Goal: Task Accomplishment & Management: Complete application form

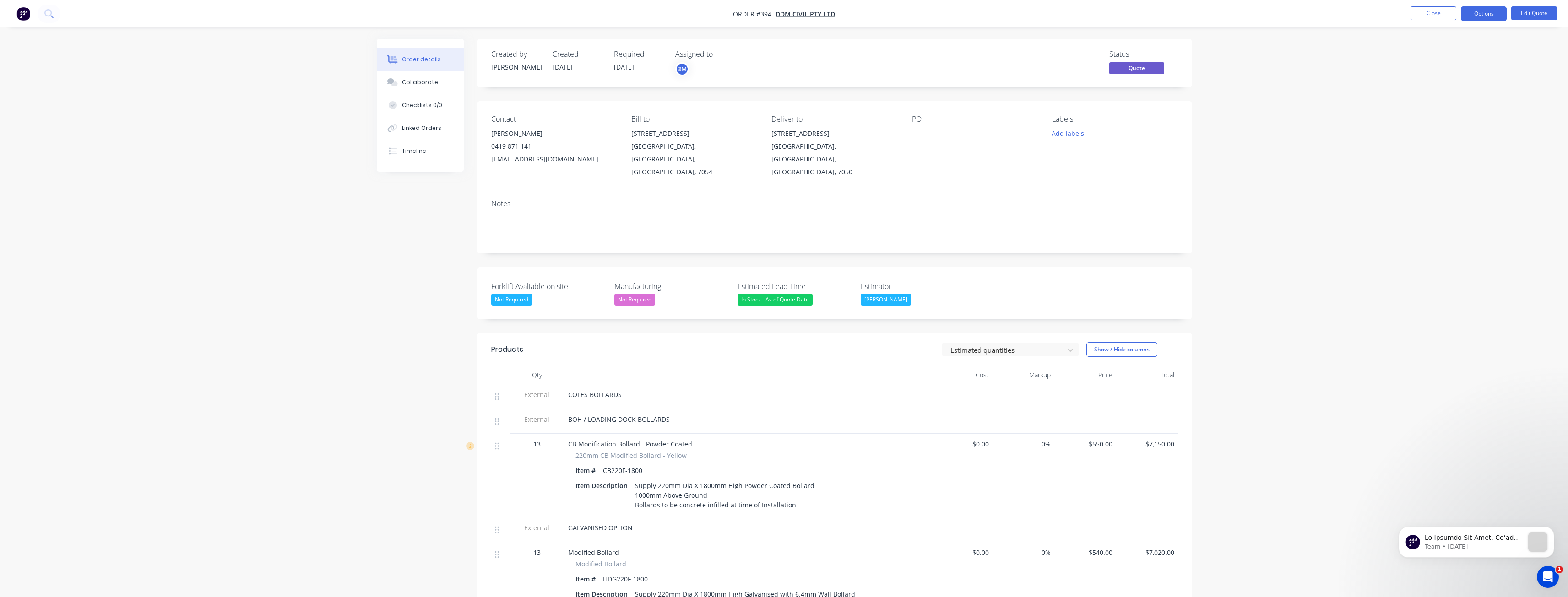
click at [22, 10] on img "button" at bounding box center [23, 13] width 13 height 13
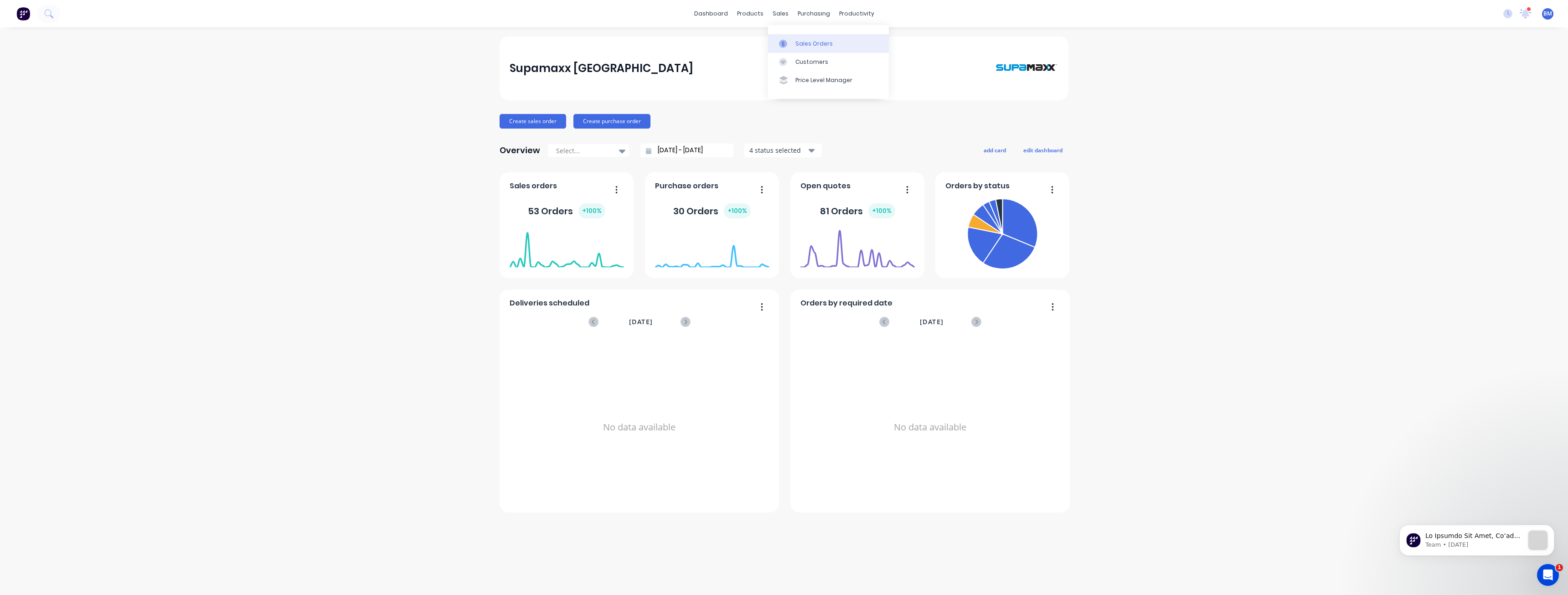
click at [797, 41] on div "Sales Orders" at bounding box center [814, 43] width 37 height 8
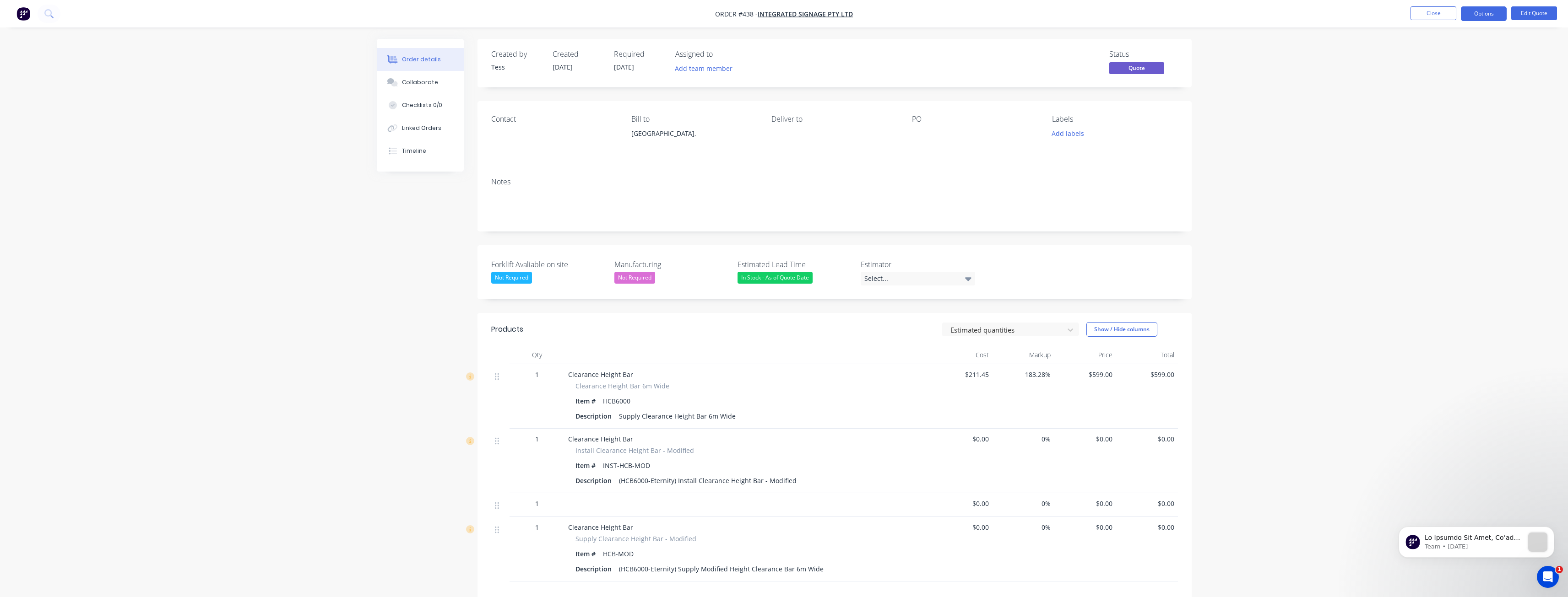
click at [23, 12] on img "button" at bounding box center [23, 13] width 13 height 13
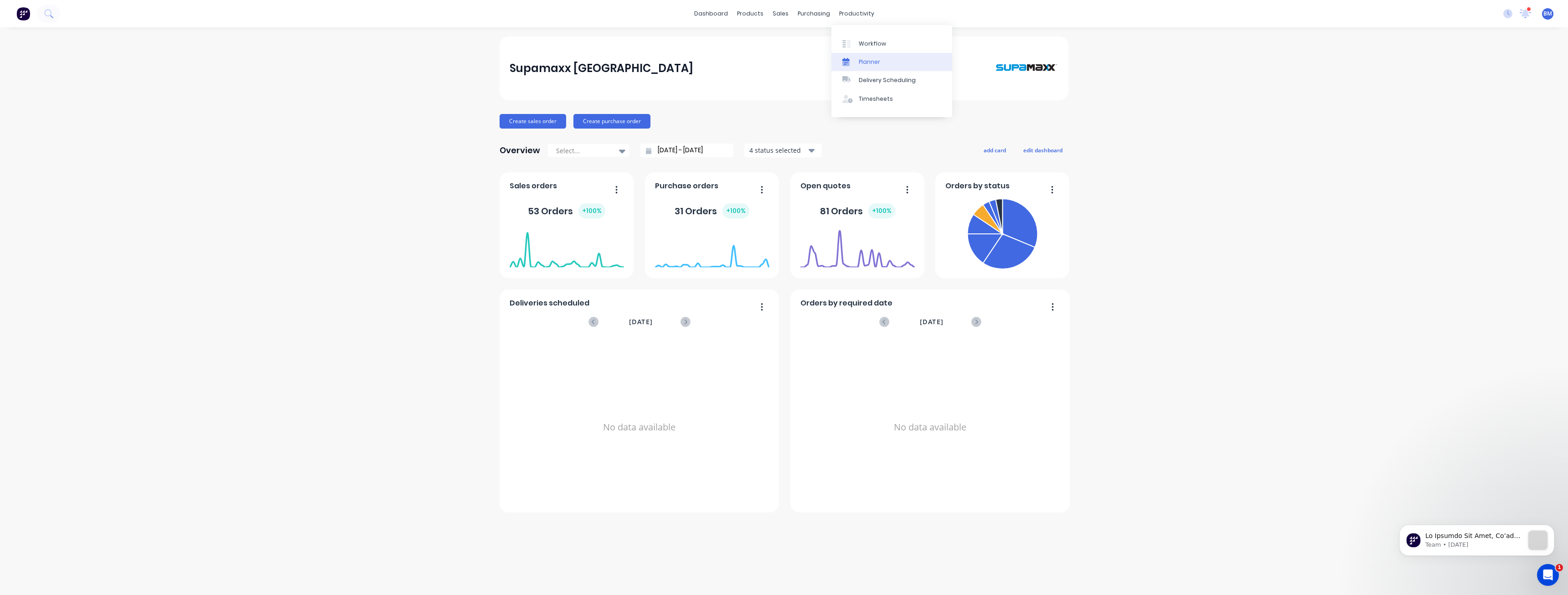
click at [866, 58] on div "Planner" at bounding box center [869, 62] width 21 height 8
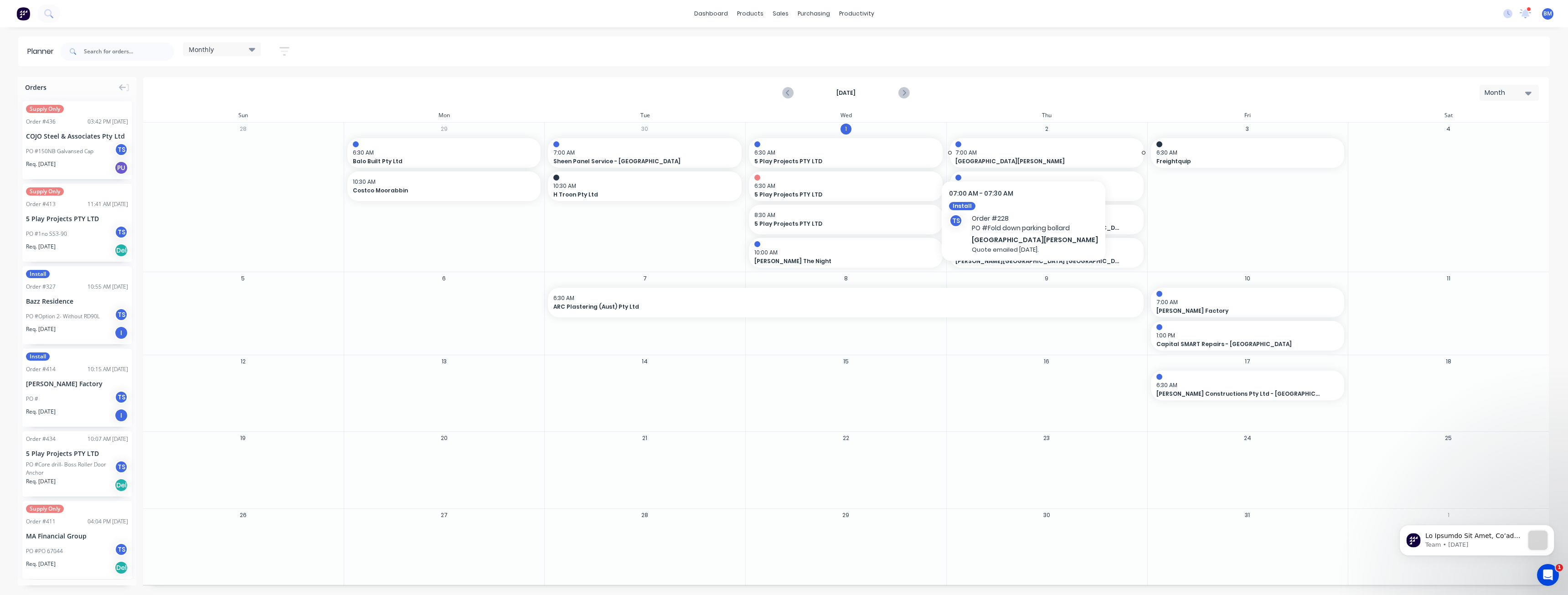
click at [1010, 150] on span "7:00 AM" at bounding box center [1045, 152] width 178 height 8
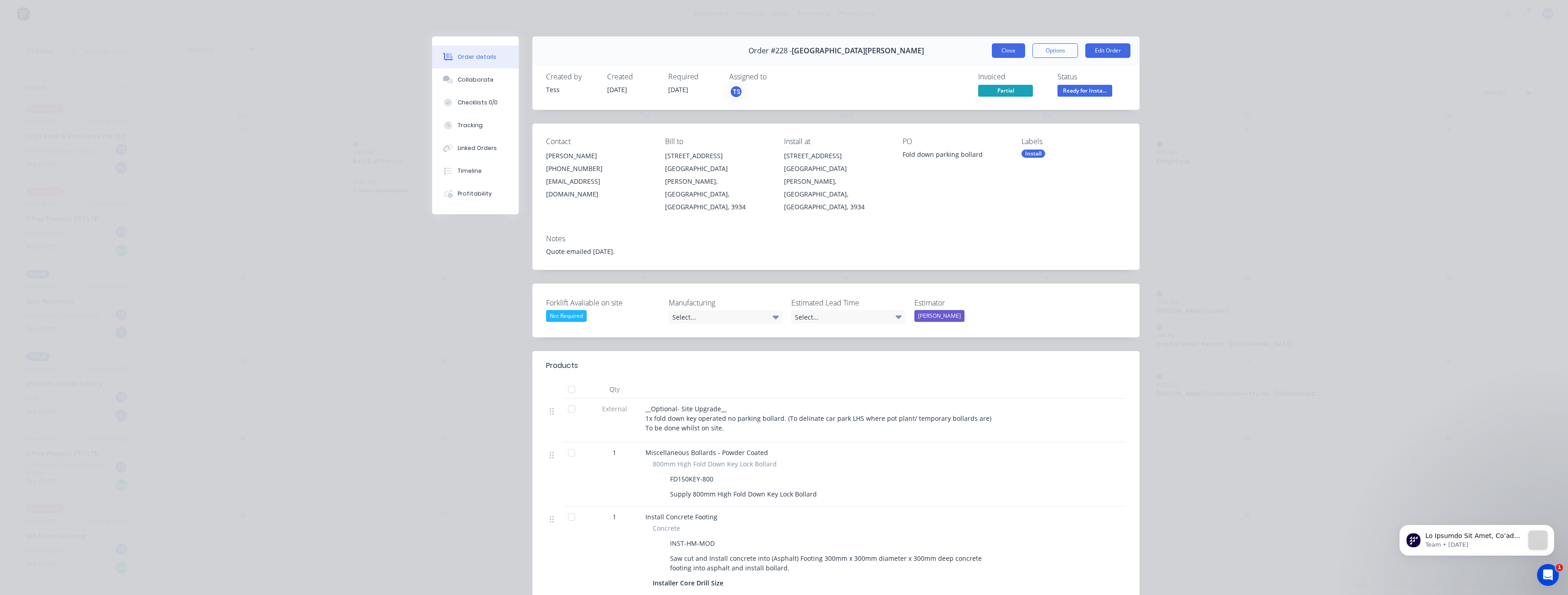
click at [1006, 49] on button "Close" at bounding box center [1008, 51] width 33 height 15
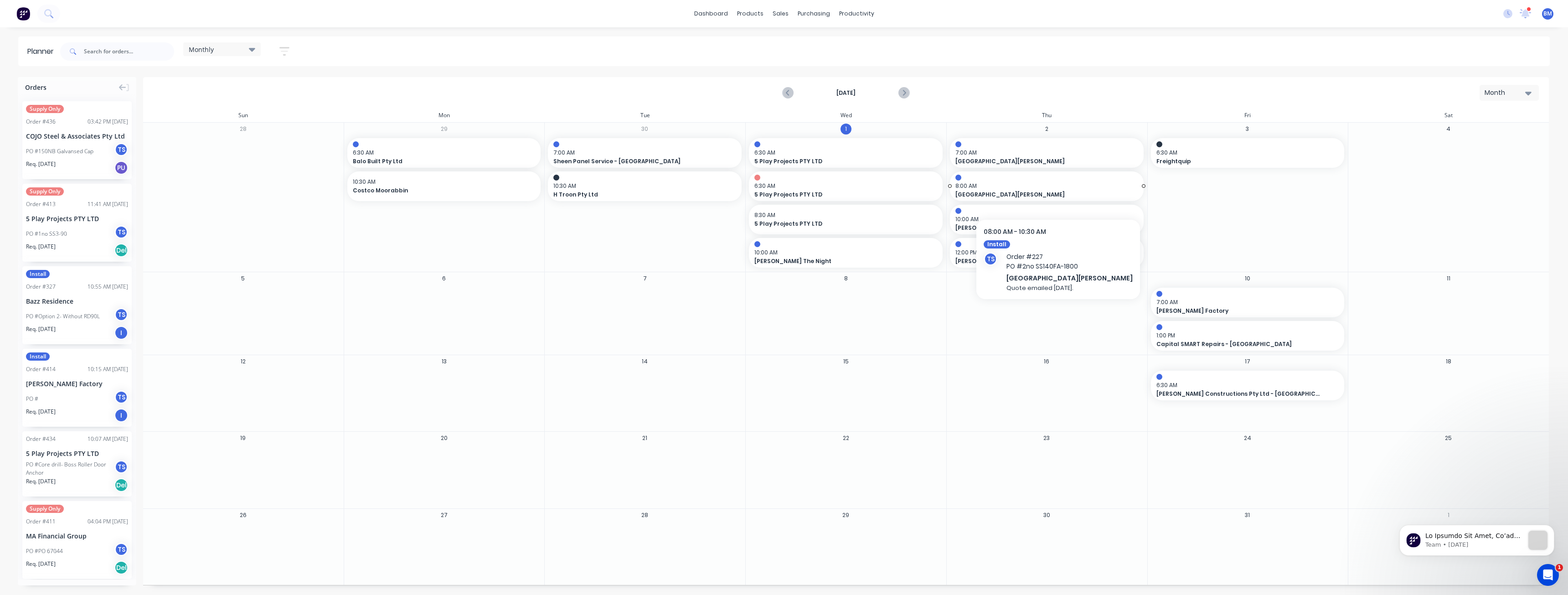
click at [1040, 189] on span "8:00 AM" at bounding box center [1045, 186] width 178 height 8
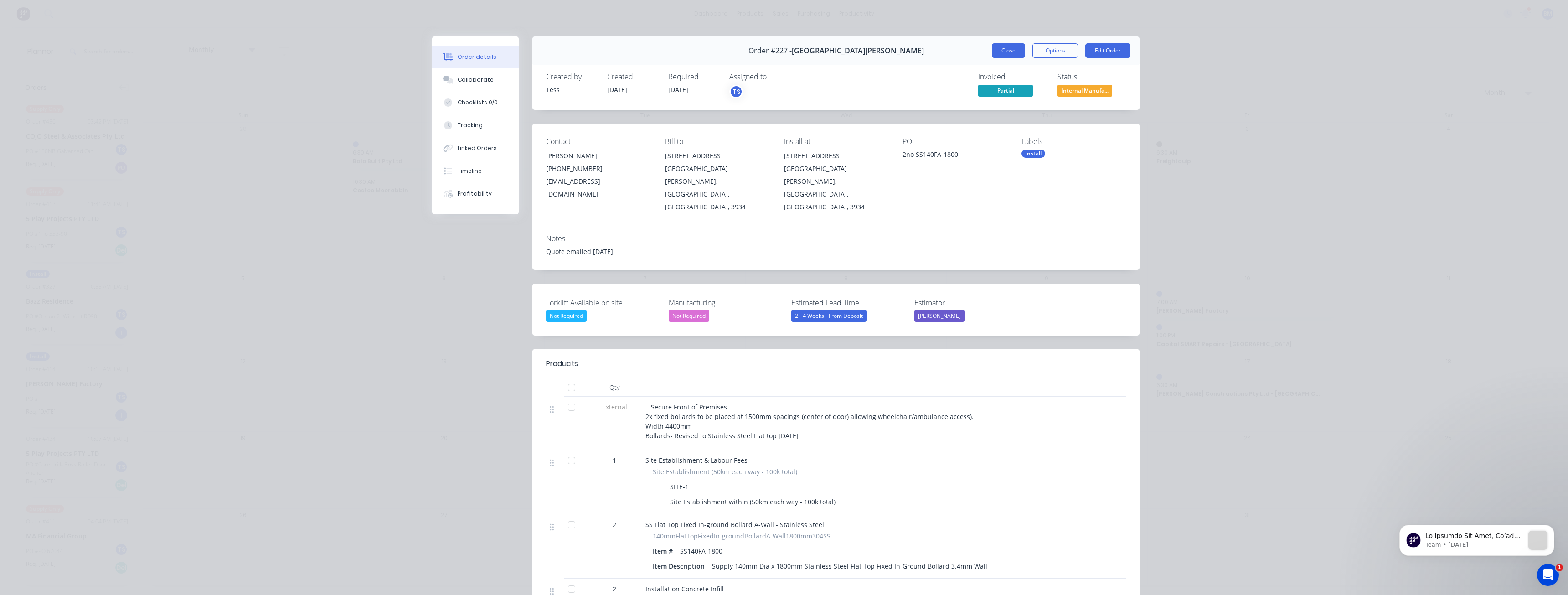
click at [1009, 51] on button "Close" at bounding box center [1008, 51] width 33 height 15
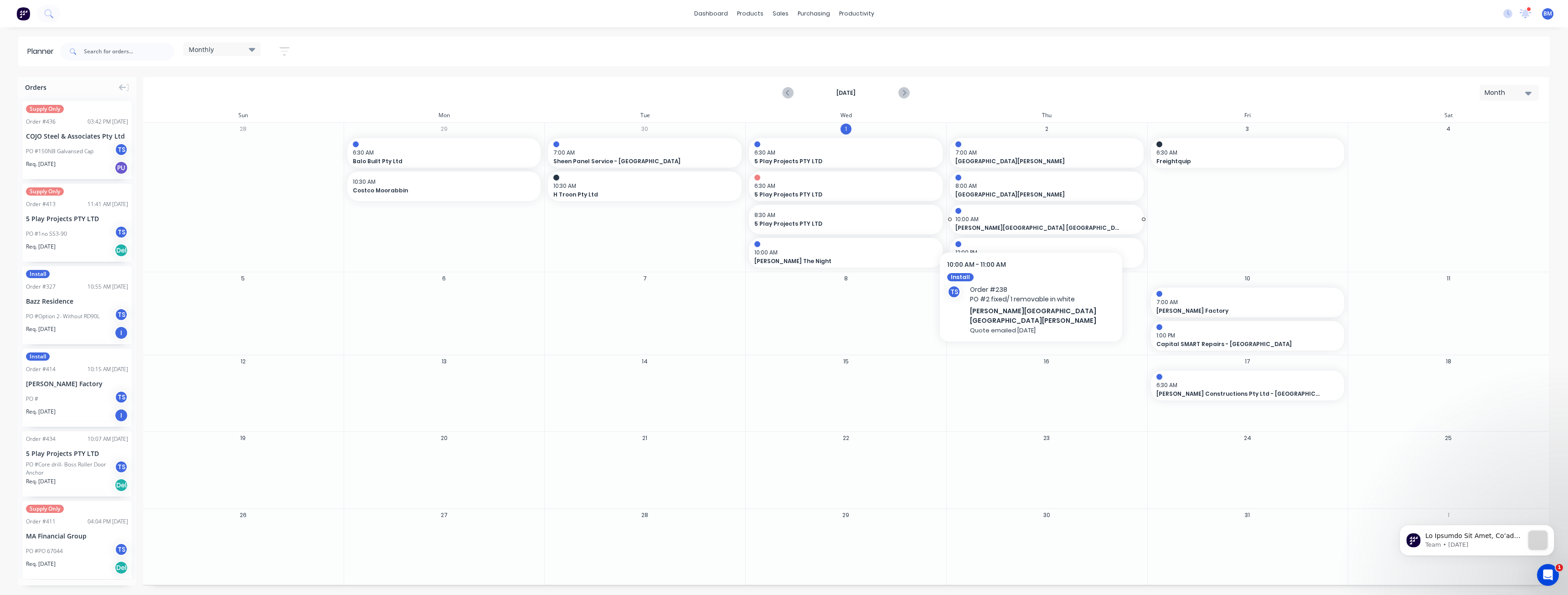
click at [1021, 222] on span "10:00 AM" at bounding box center [1045, 219] width 178 height 8
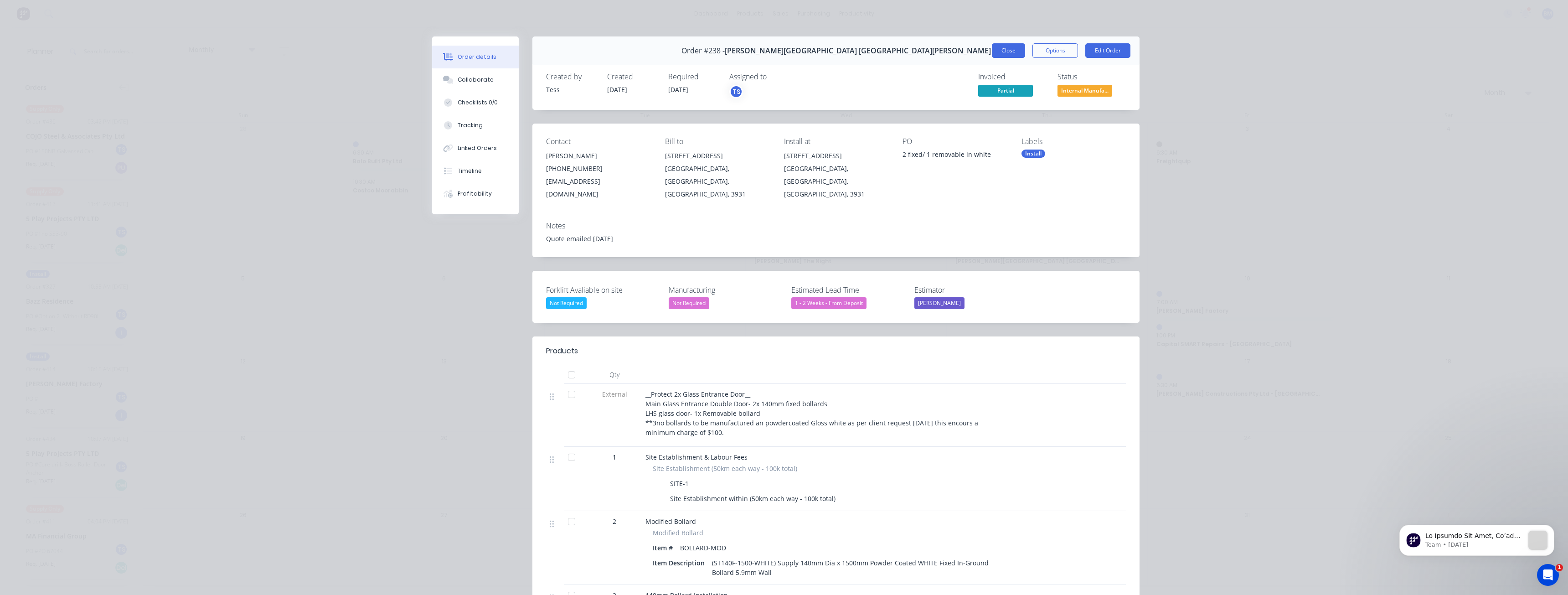
click at [1004, 48] on button "Close" at bounding box center [1008, 51] width 33 height 15
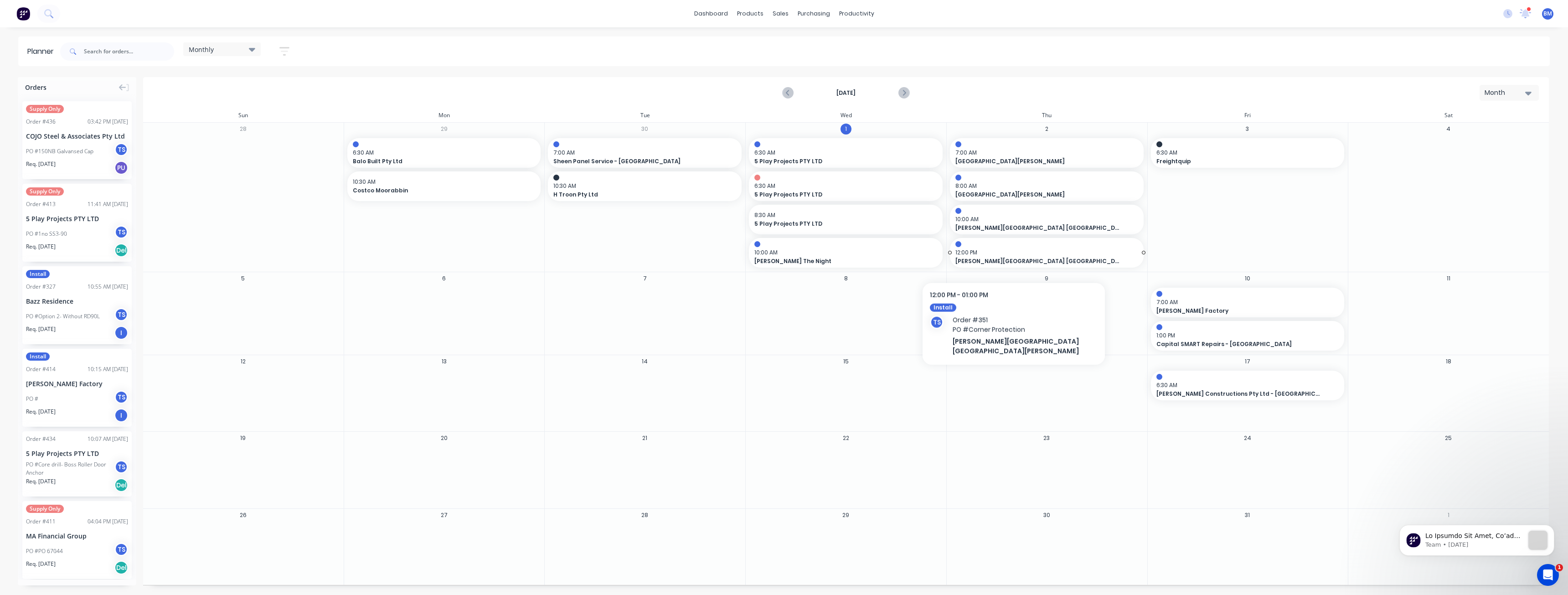
click at [1004, 255] on span "12:00 PM" at bounding box center [1045, 252] width 178 height 8
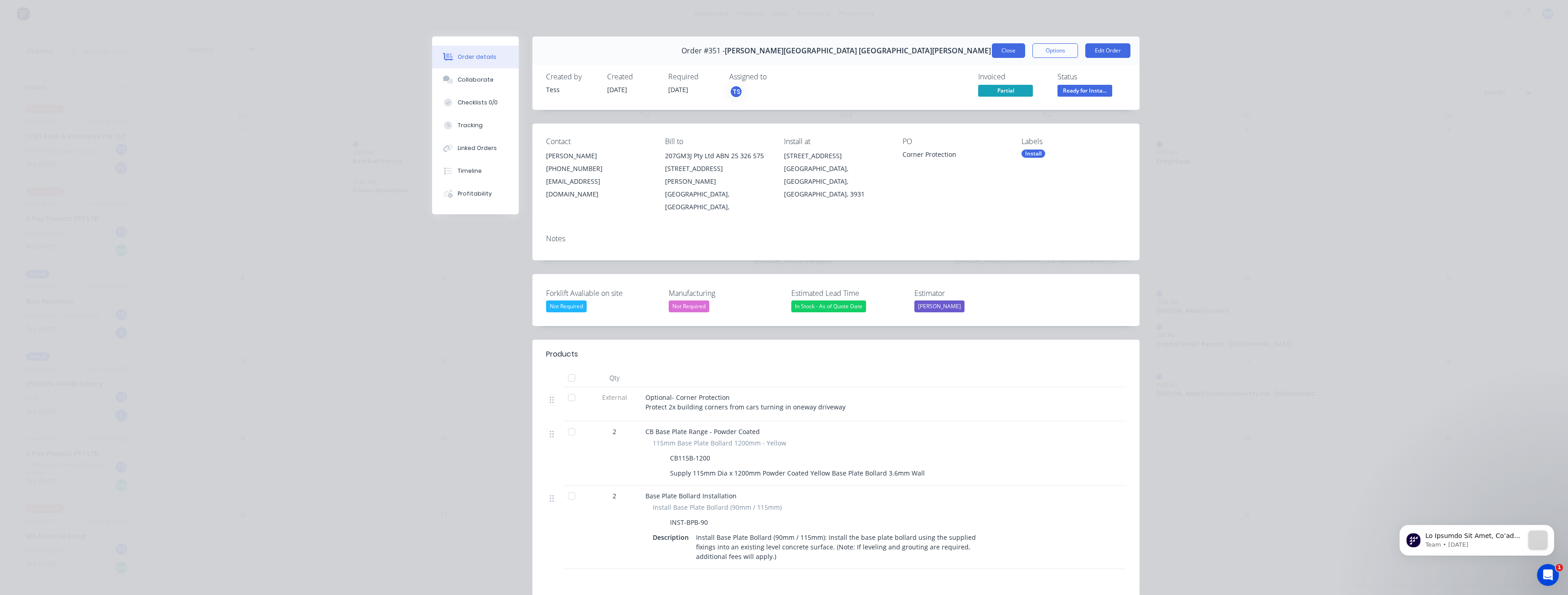
click at [1001, 48] on button "Close" at bounding box center [1008, 51] width 33 height 15
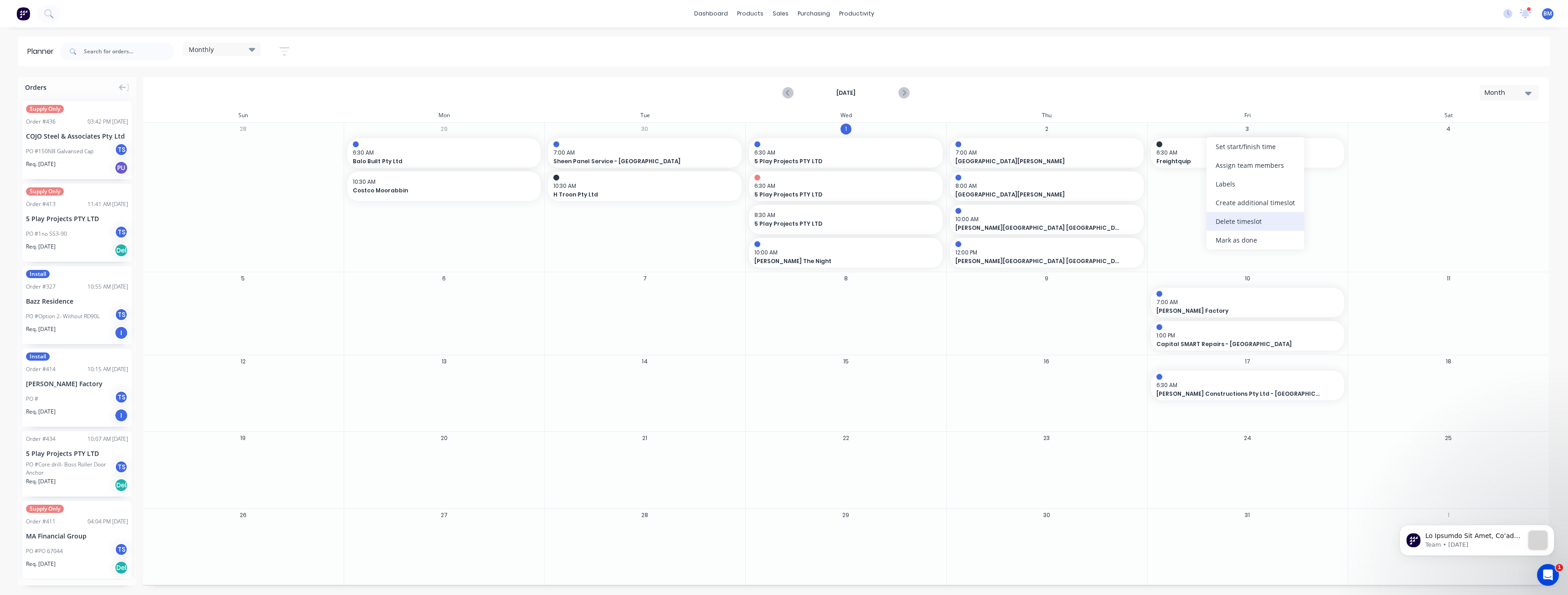
click at [1236, 222] on div "Delete timeslot" at bounding box center [1255, 221] width 97 height 19
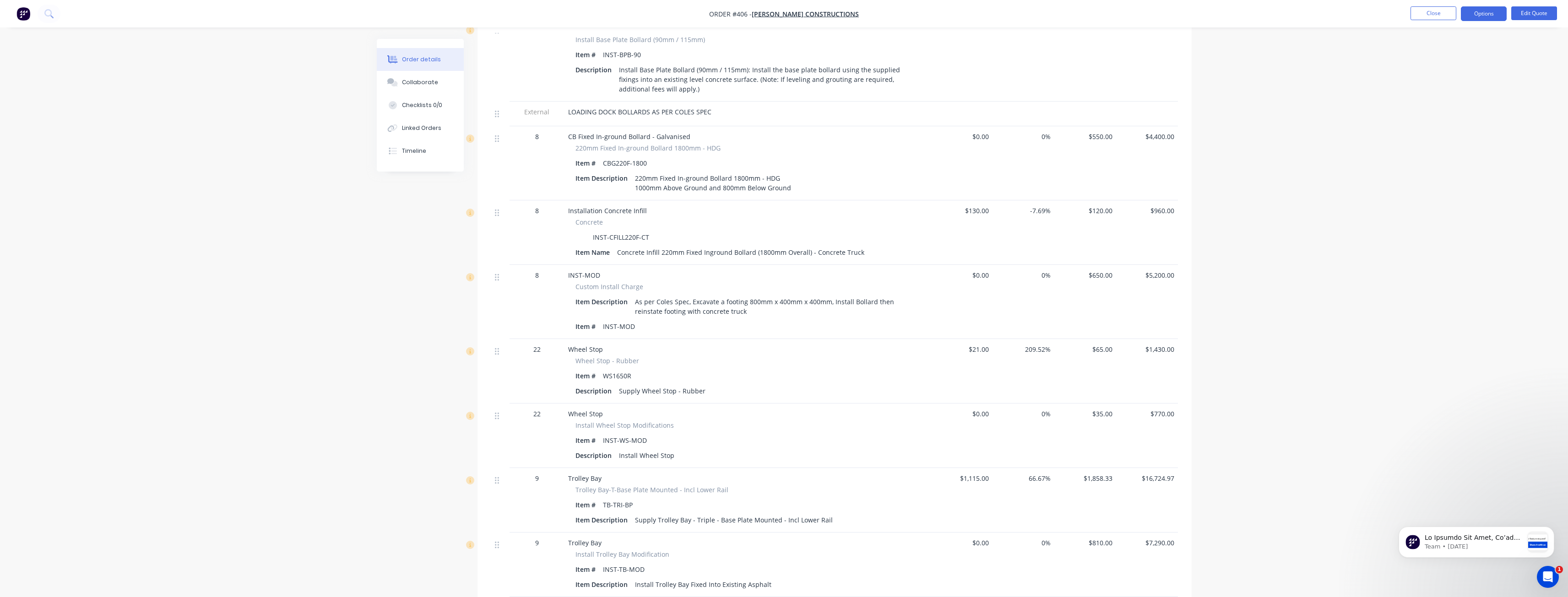
scroll to position [778, 0]
click at [793, 403] on div "Wheel Stop Install Wheel Stop Modifications Item # INST-WS-MOD Description Inst…" at bounding box center [747, 435] width 366 height 65
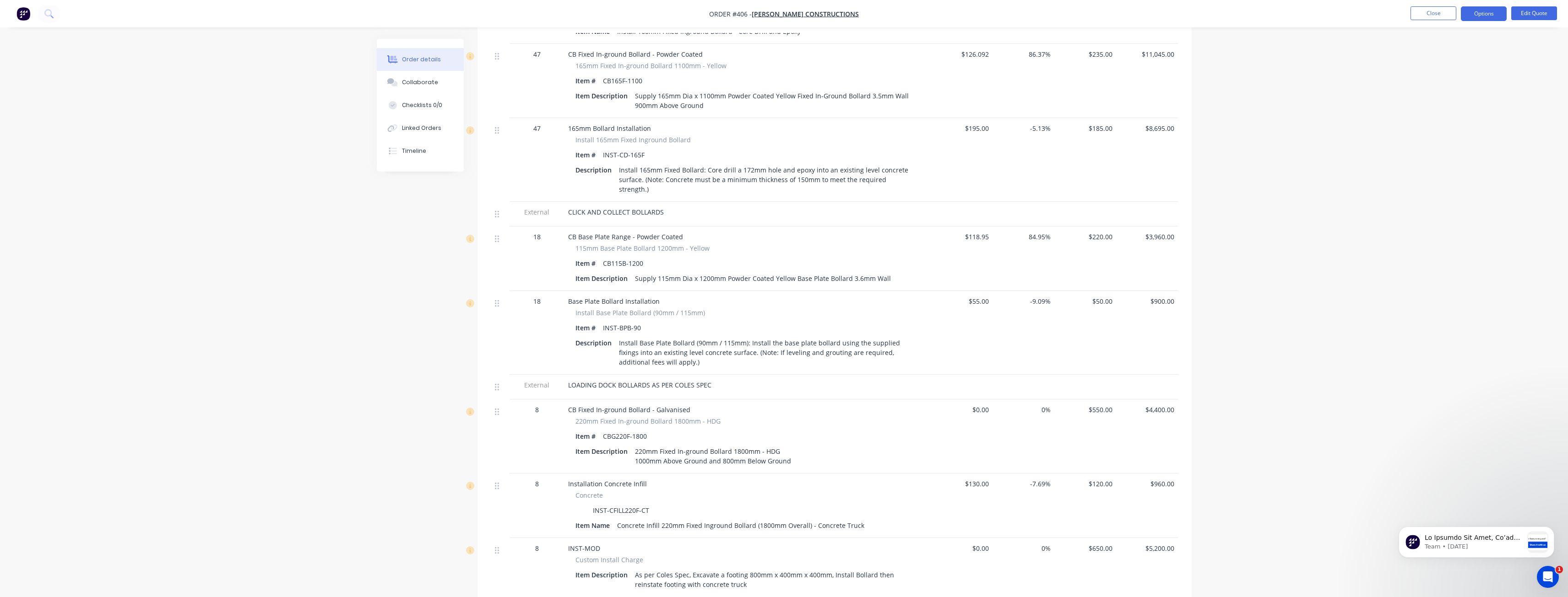
scroll to position [504, 0]
click at [342, 312] on div "Order details Collaborate Checklists 0/0 Linked Orders Timeline Order details C…" at bounding box center [784, 265] width 1568 height 1537
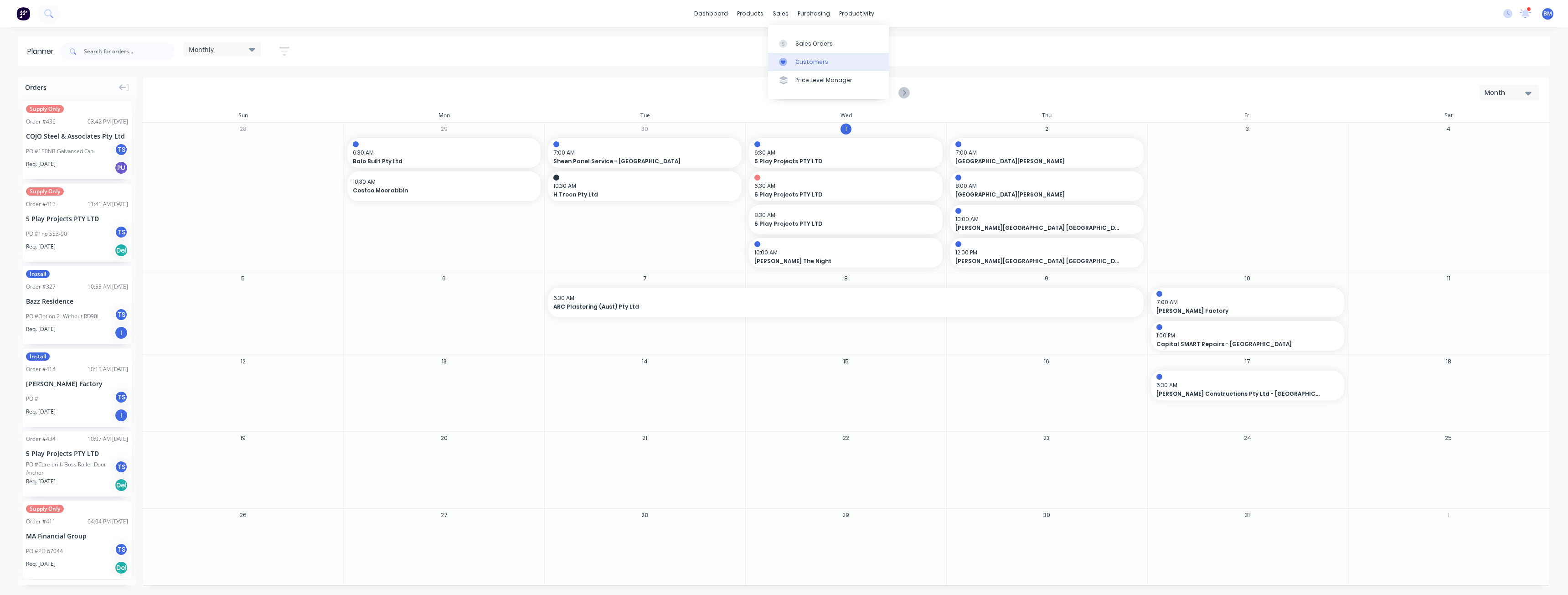
click at [800, 60] on div "Customers" at bounding box center [812, 62] width 33 height 8
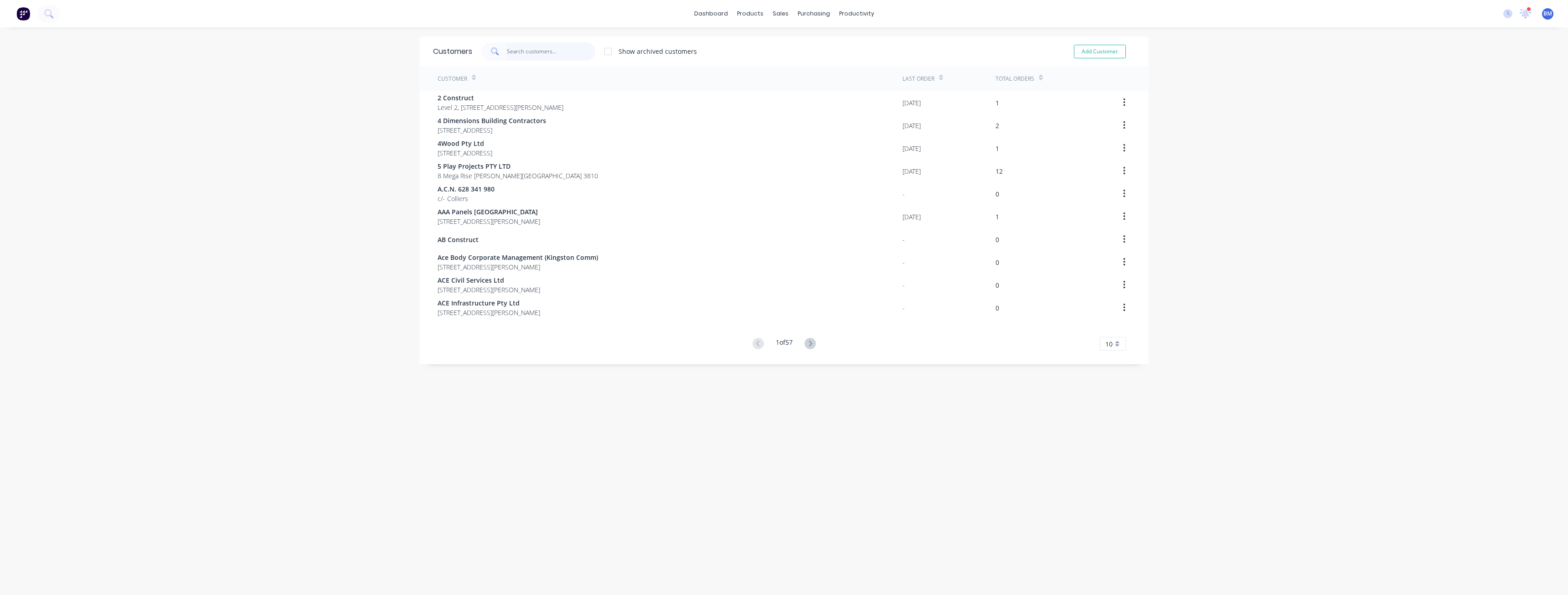
click at [521, 50] on input "text" at bounding box center [551, 52] width 89 height 18
type input "g"
click at [1093, 48] on button "Add Customer" at bounding box center [1099, 51] width 52 height 13
select select "AU"
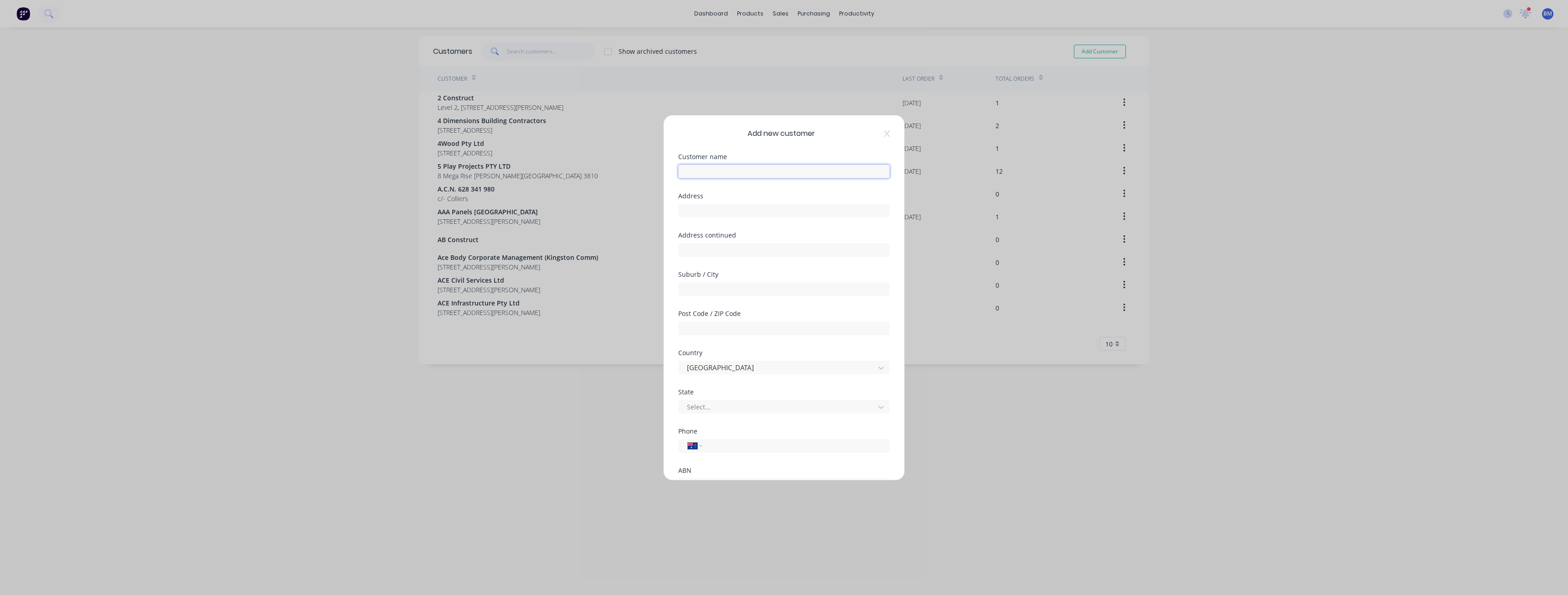
click at [733, 166] on input "text" at bounding box center [783, 171] width 211 height 13
click at [701, 171] on input "GP B;iestone" at bounding box center [783, 171] width 211 height 13
type input "[PERSON_NAME]"
click at [695, 211] on input "text" at bounding box center [783, 211] width 211 height 13
paste input "[STREET_ADDRESS][PERSON_NAME]"
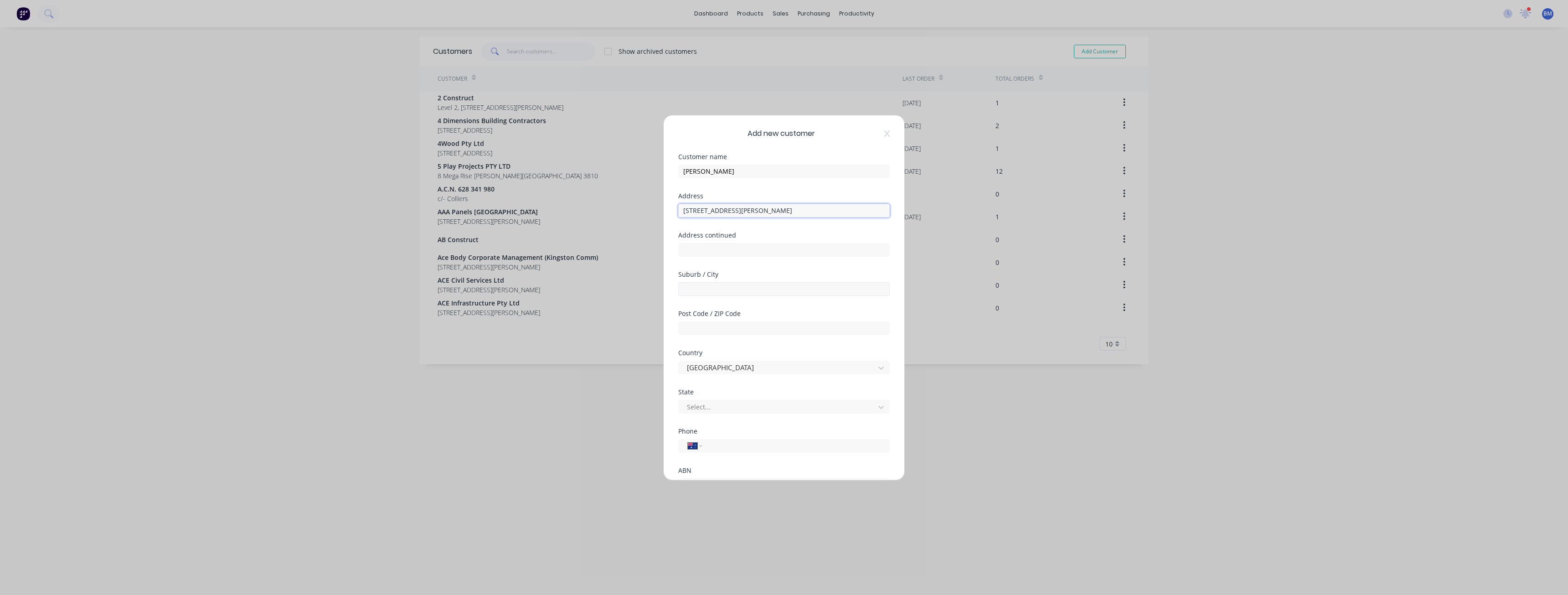
type input "[STREET_ADDRESS][PERSON_NAME]"
click at [691, 288] on input "text" at bounding box center [783, 289] width 211 height 13
type input "[GEOGRAPHIC_DATA]"
click at [691, 328] on input "text" at bounding box center [783, 328] width 211 height 13
click at [705, 329] on input "text" at bounding box center [783, 328] width 211 height 13
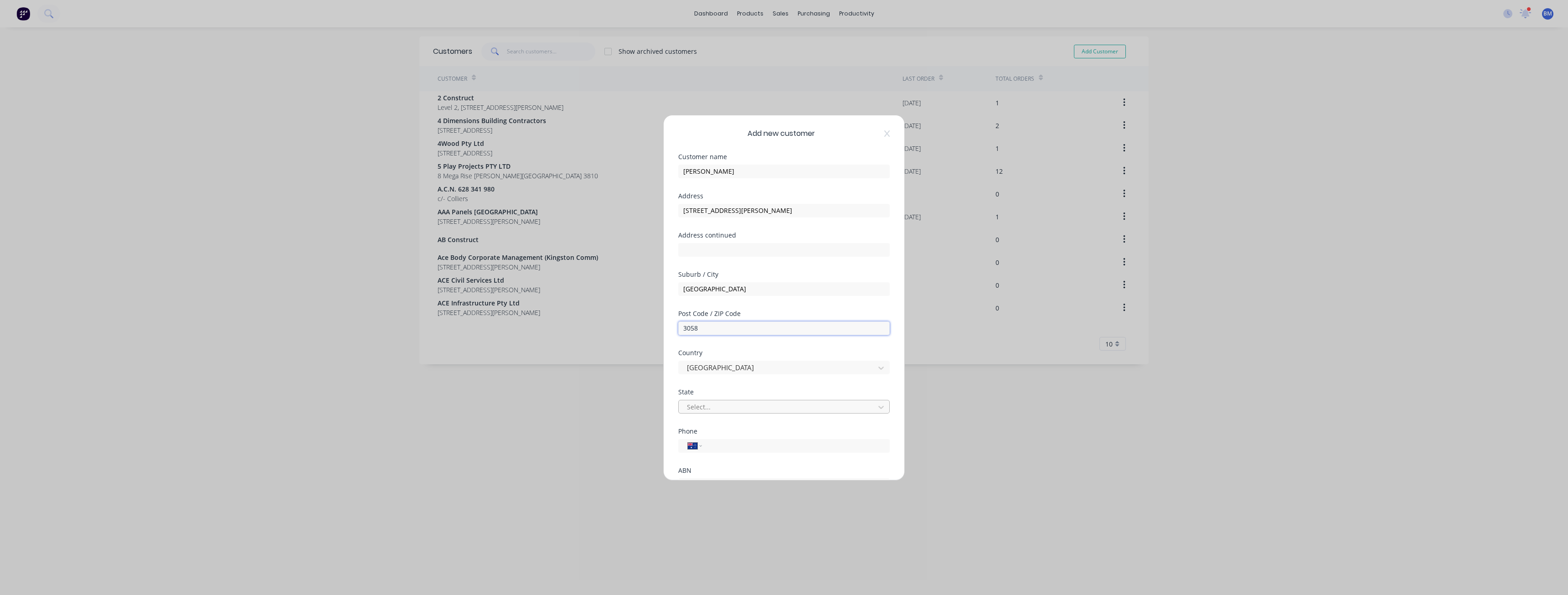
type input "3058"
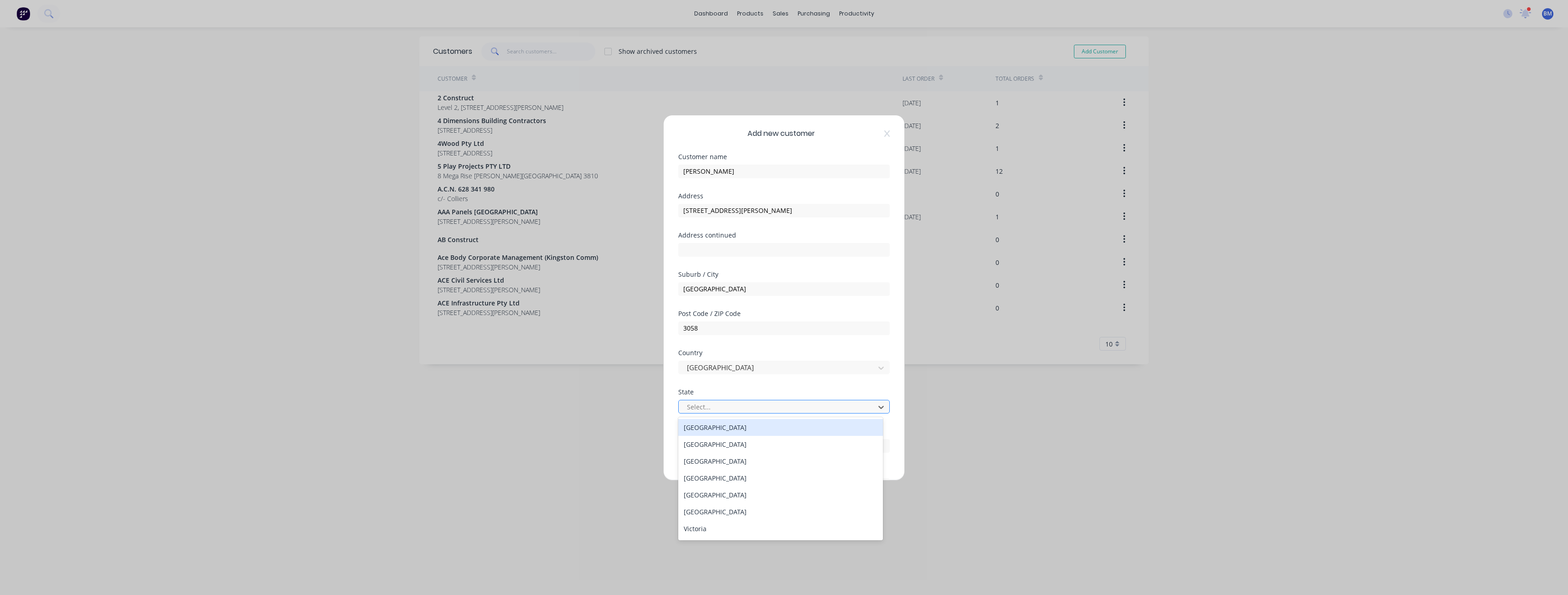
click at [705, 402] on div at bounding box center [778, 407] width 184 height 12
click at [709, 529] on div "Victoria" at bounding box center [780, 529] width 205 height 17
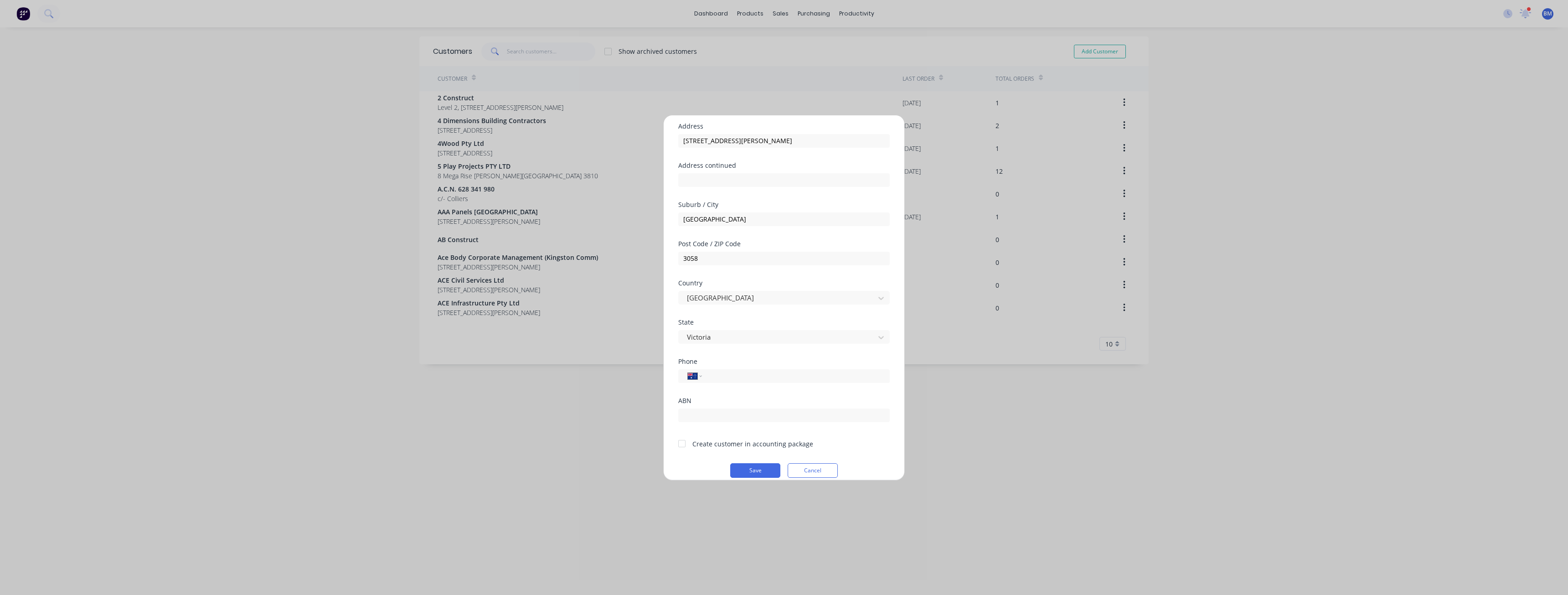
scroll to position [80, 0]
click at [683, 433] on div at bounding box center [682, 433] width 18 height 18
click at [722, 364] on input "tel" at bounding box center [794, 365] width 172 height 10
paste input "0457 412 886"
type input "0457 412 886"
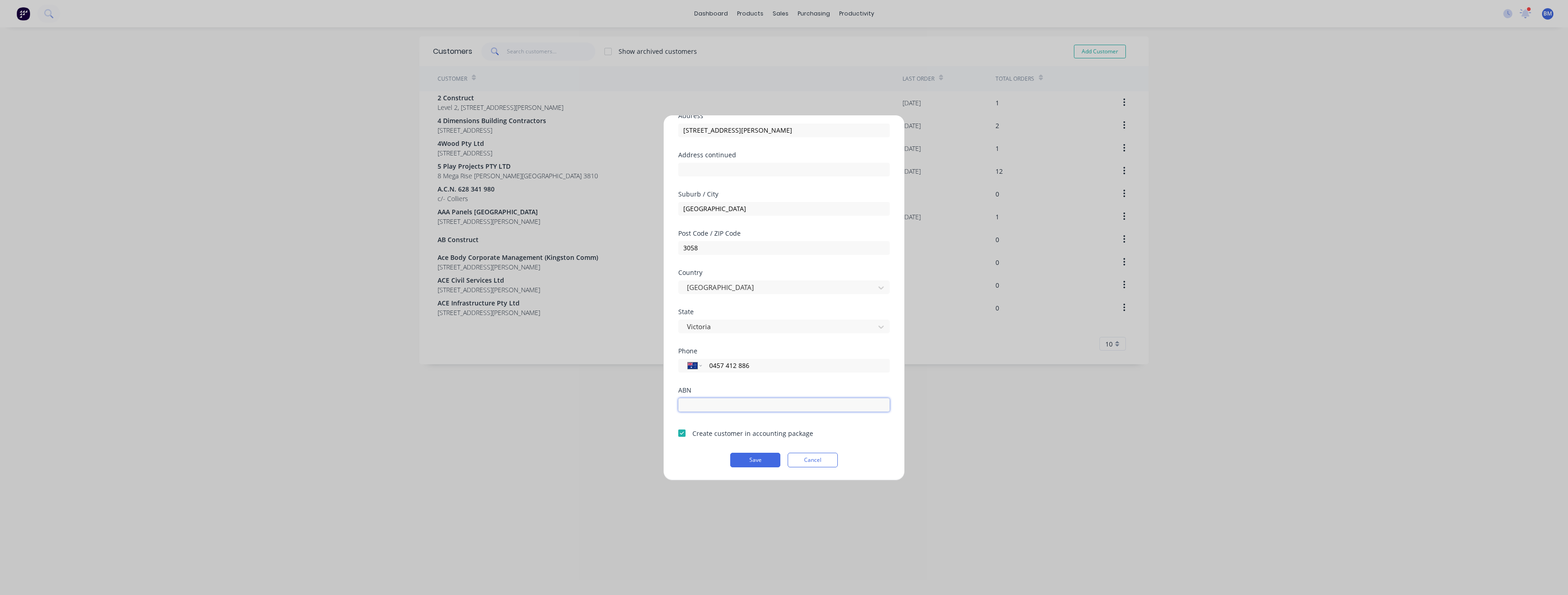
click at [699, 402] on input "text" at bounding box center [783, 405] width 211 height 13
paste input "64 604 987 519"
type input "64 604 987 519"
click at [752, 459] on button "Save" at bounding box center [755, 460] width 50 height 15
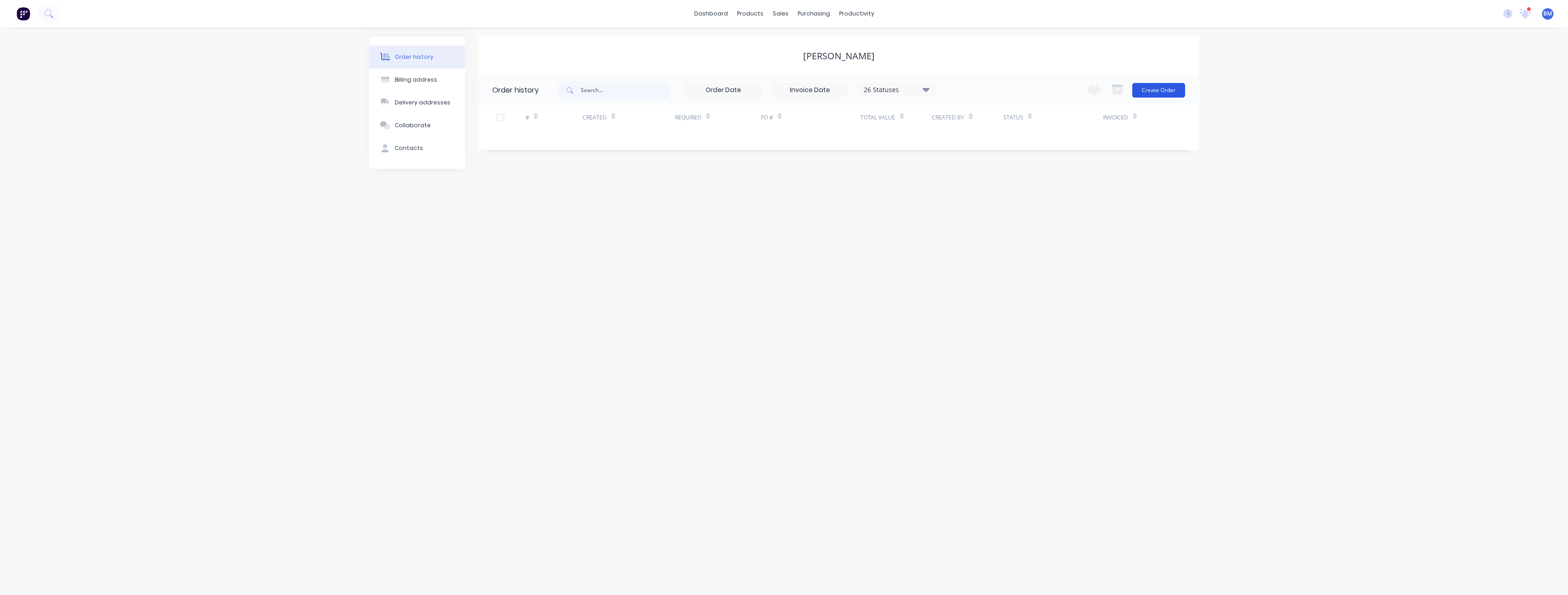
click at [1161, 90] on button "Create Order" at bounding box center [1158, 90] width 53 height 15
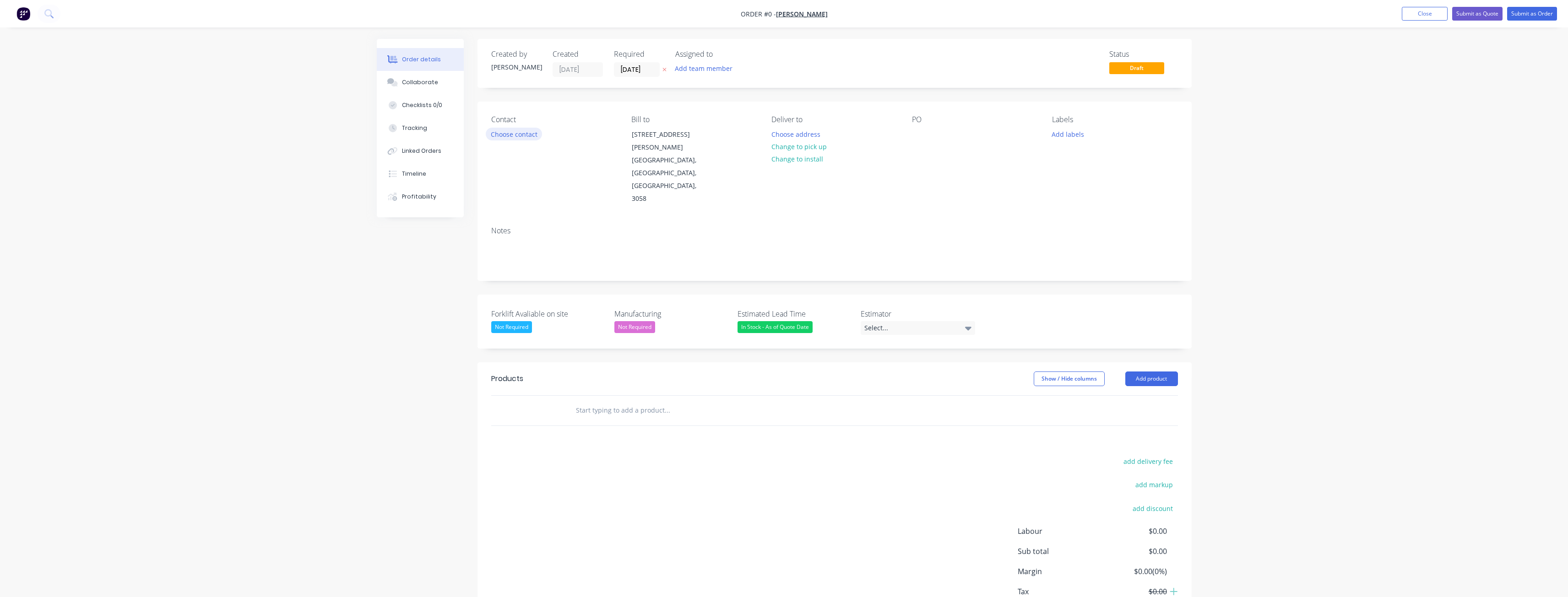
click at [517, 133] on button "Choose contact" at bounding box center [514, 134] width 56 height 12
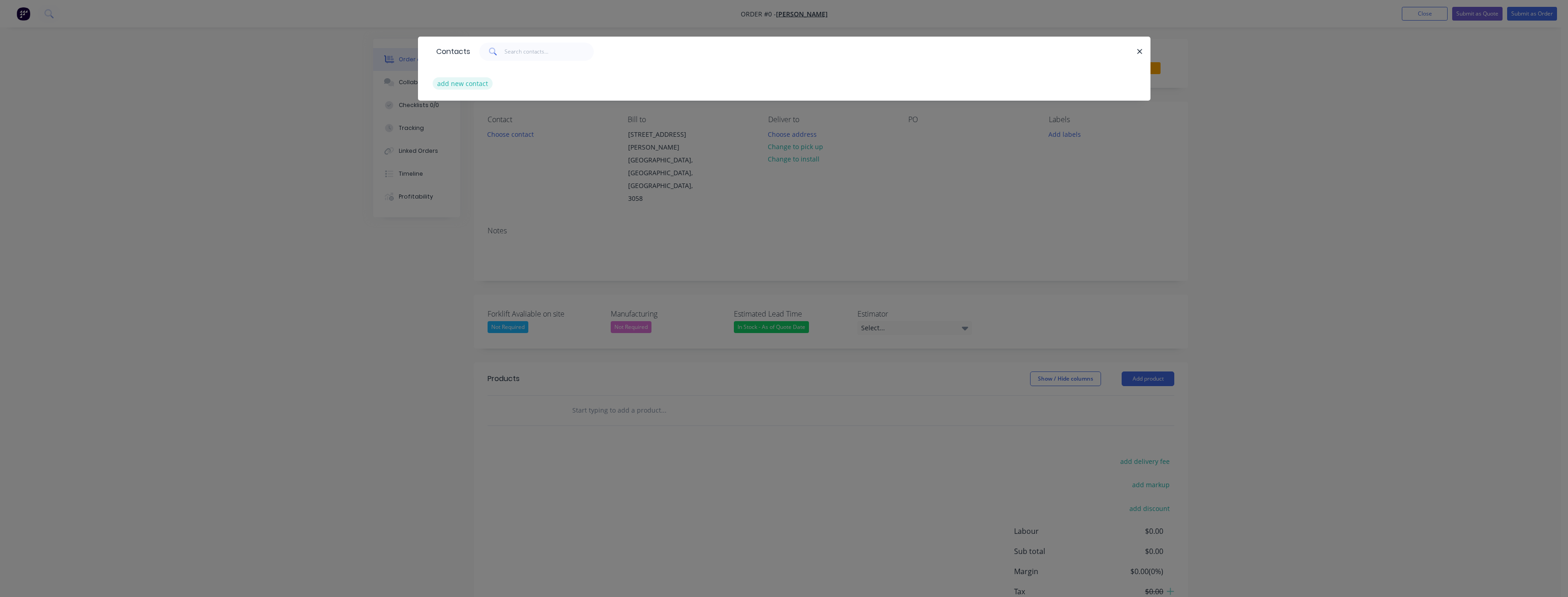
click at [465, 83] on button "add new contact" at bounding box center [463, 84] width 61 height 12
select select "AU"
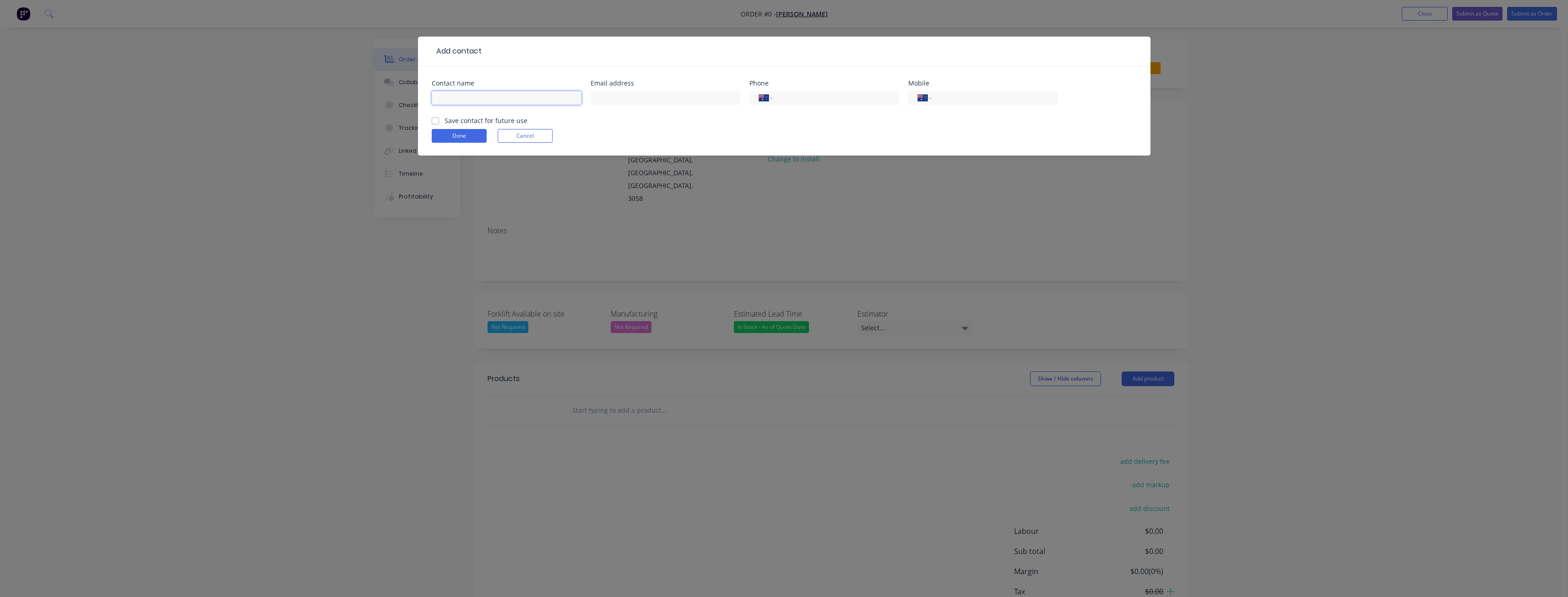
click at [460, 100] on input "text" at bounding box center [506, 98] width 150 height 13
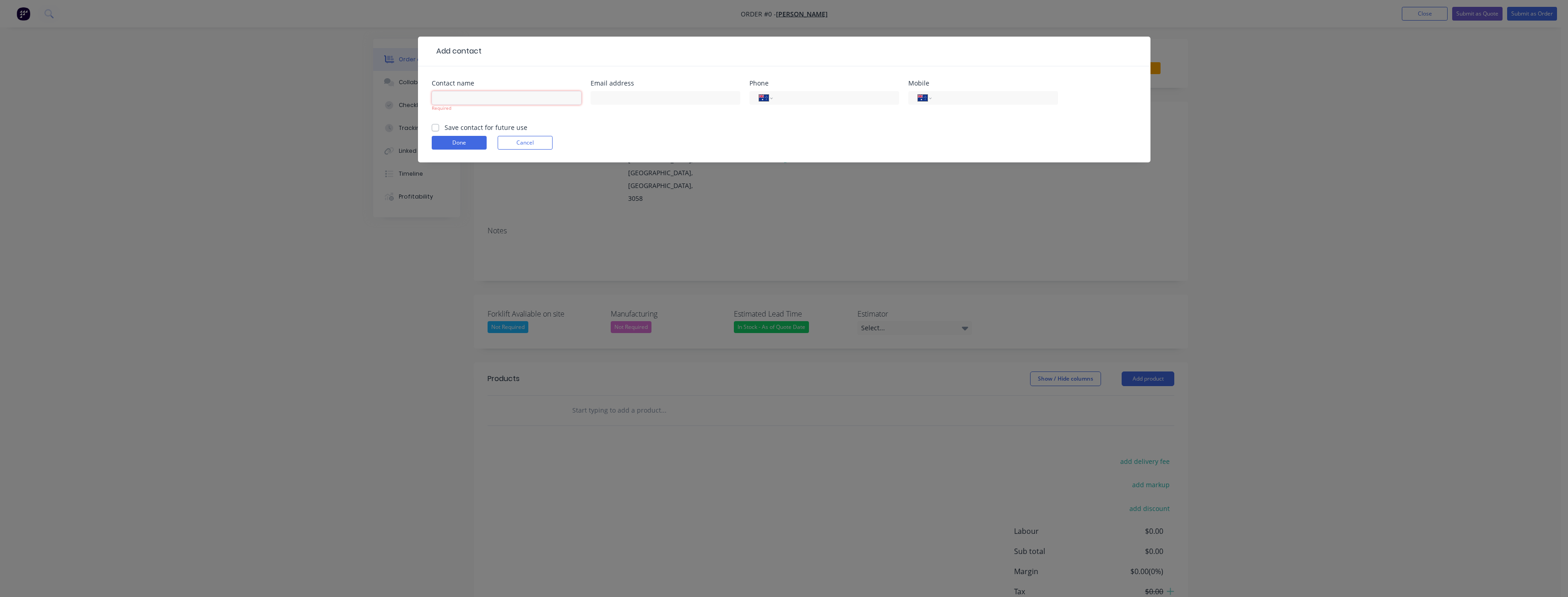
paste input "Jithin Jacob"
type input "Jithin Jacob"
click at [603, 130] on form "Contact name Jithin Jacob Required Email address Phone International Afghanista…" at bounding box center [784, 121] width 705 height 82
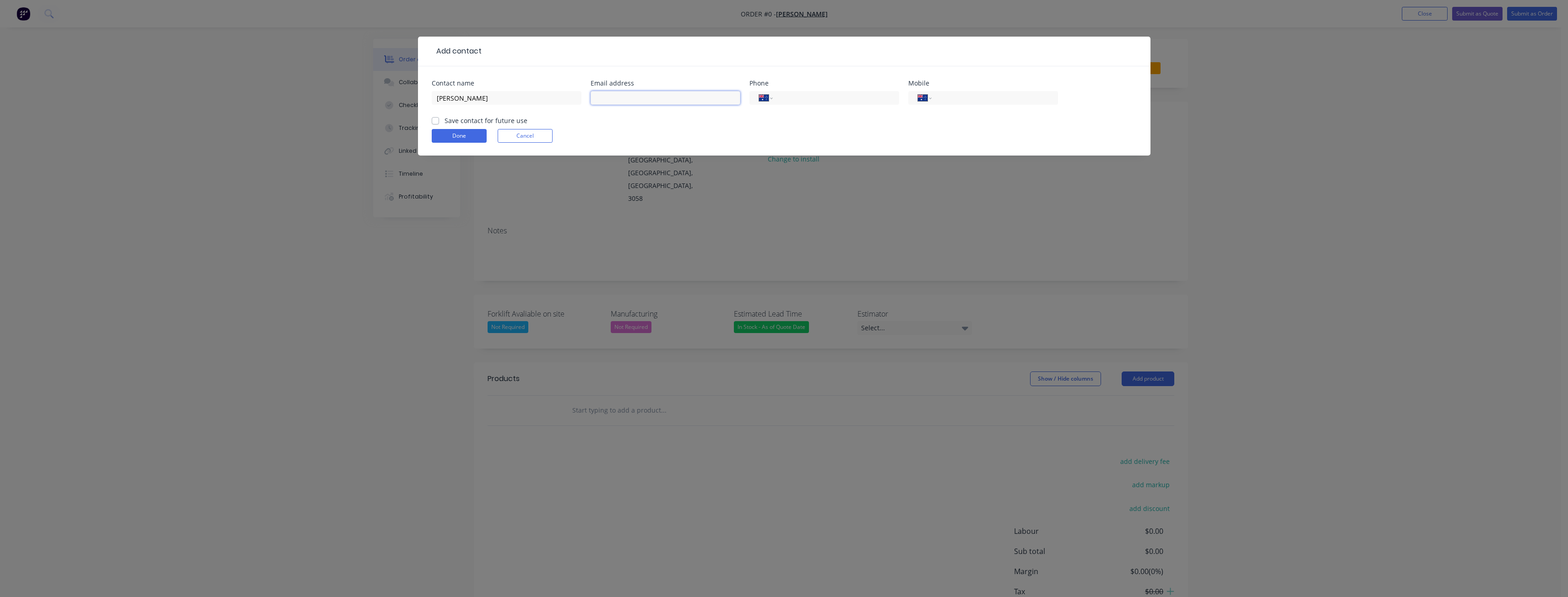
click at [623, 97] on input "text" at bounding box center [665, 98] width 150 height 13
paste input "admin@gpbluestone.com"
type input "admin@gpbluestone.com"
click at [677, 115] on div "admin@gpbluestone.com" at bounding box center [665, 102] width 150 height 27
click at [952, 94] on input "tel" at bounding box center [993, 98] width 110 height 10
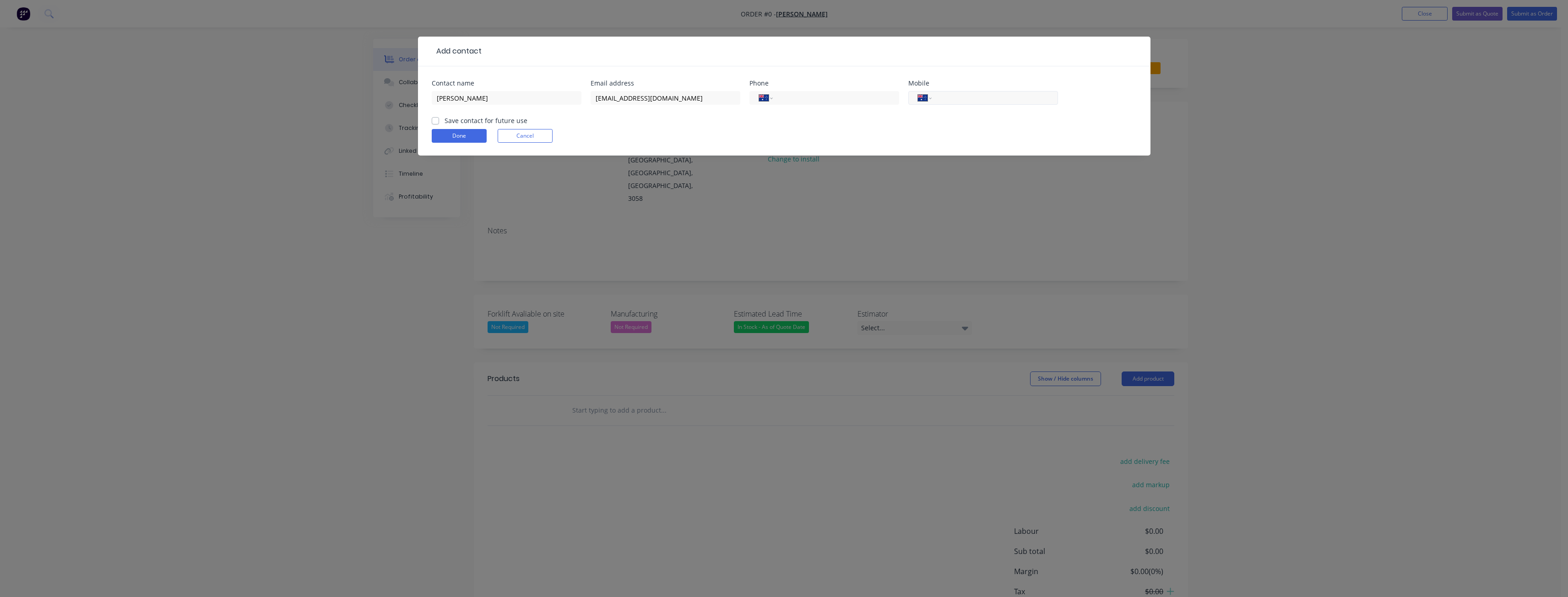
paste input "0457 412 886"
type input "0457 412 886"
click at [948, 128] on form "Contact name Jithin Jacob Email address admin@gpbluestone.com Phone Internation…" at bounding box center [784, 118] width 705 height 76
click at [444, 120] on label "Save contact for future use" at bounding box center [486, 120] width 83 height 10
click at [435, 120] on input "Save contact for future use" at bounding box center [435, 120] width 7 height 9
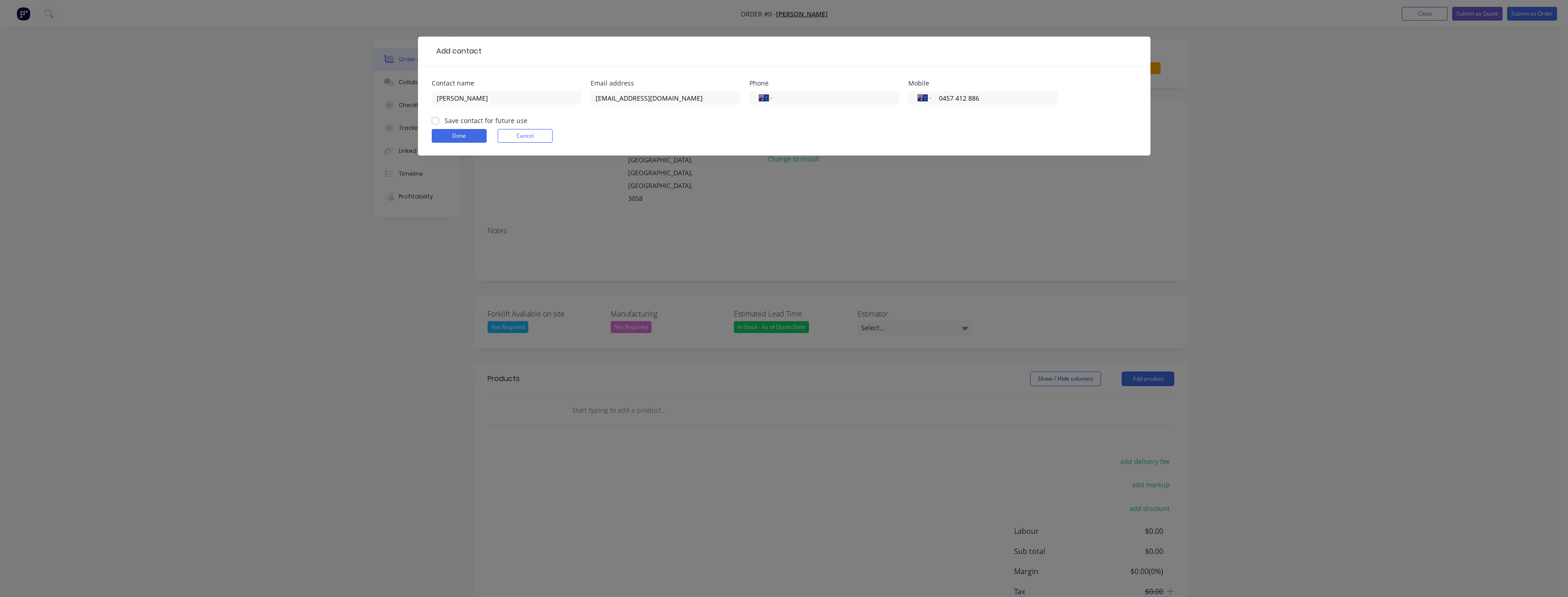
checkbox input "true"
click at [458, 136] on button "Done" at bounding box center [459, 136] width 55 height 13
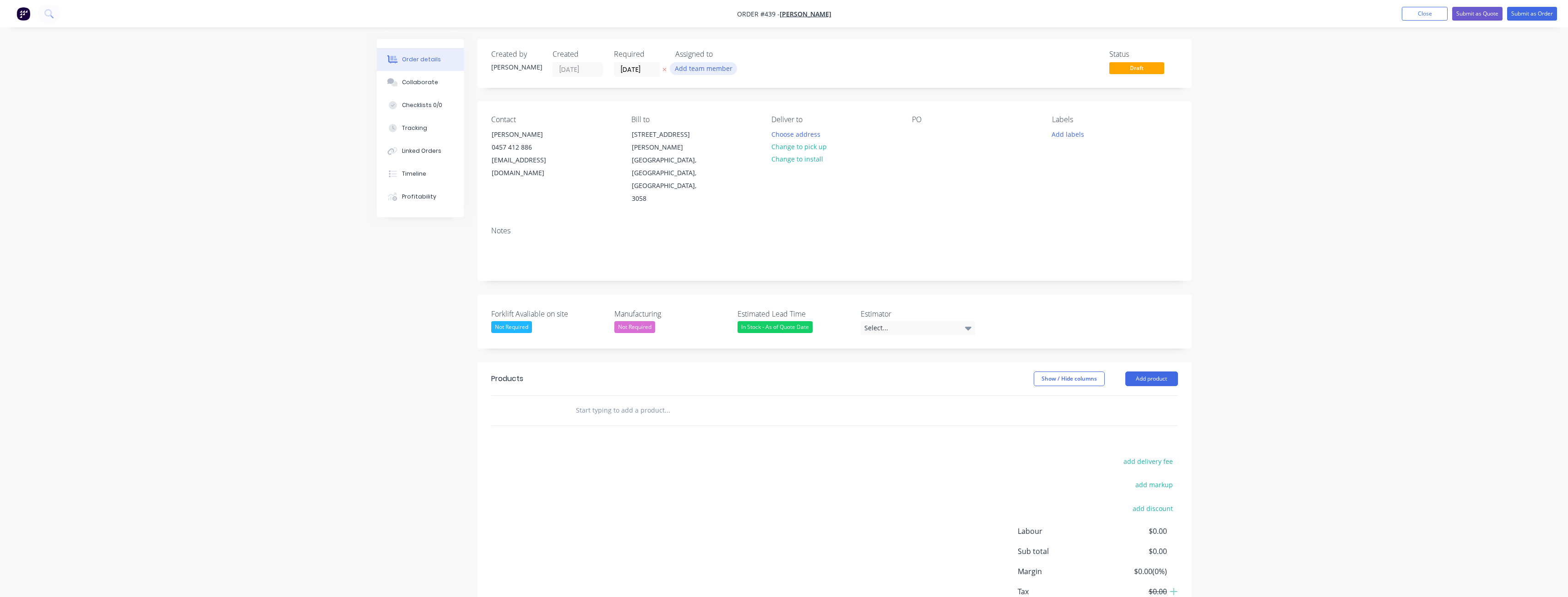
click at [703, 70] on button "Add team member" at bounding box center [704, 68] width 67 height 12
click at [687, 117] on div at bounding box center [690, 119] width 18 height 18
click at [907, 227] on div "Notes" at bounding box center [834, 231] width 686 height 9
click at [882, 321] on div "Select..." at bounding box center [918, 328] width 114 height 13
click at [879, 326] on div "[PERSON_NAME]" at bounding box center [893, 327] width 50 height 12
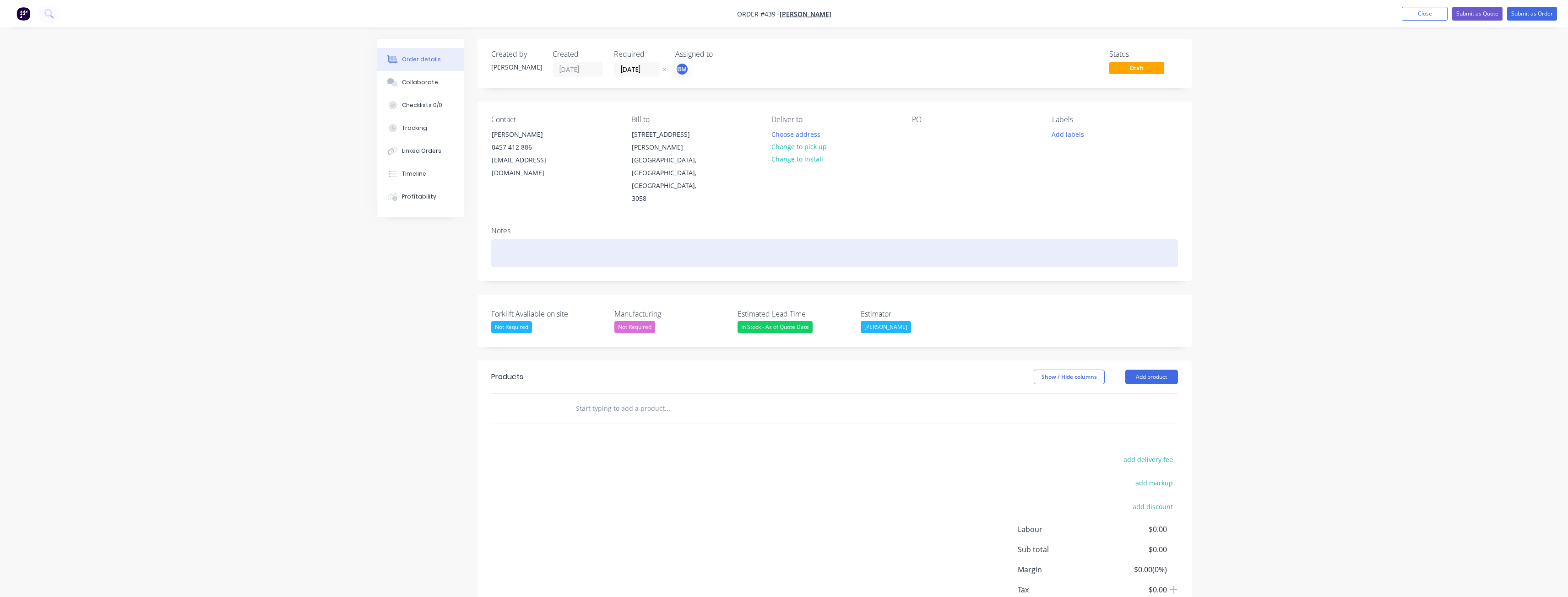
click at [812, 240] on div at bounding box center [834, 254] width 686 height 28
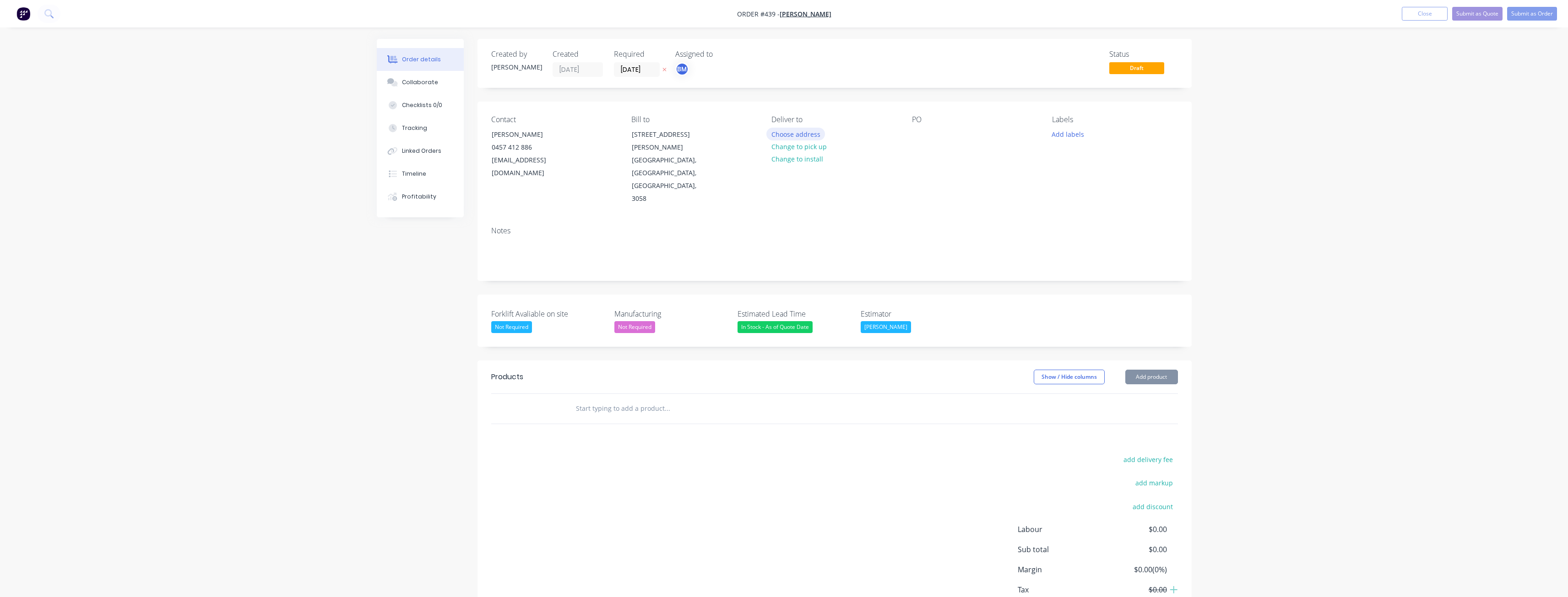
click at [792, 132] on button "Choose address" at bounding box center [796, 134] width 59 height 12
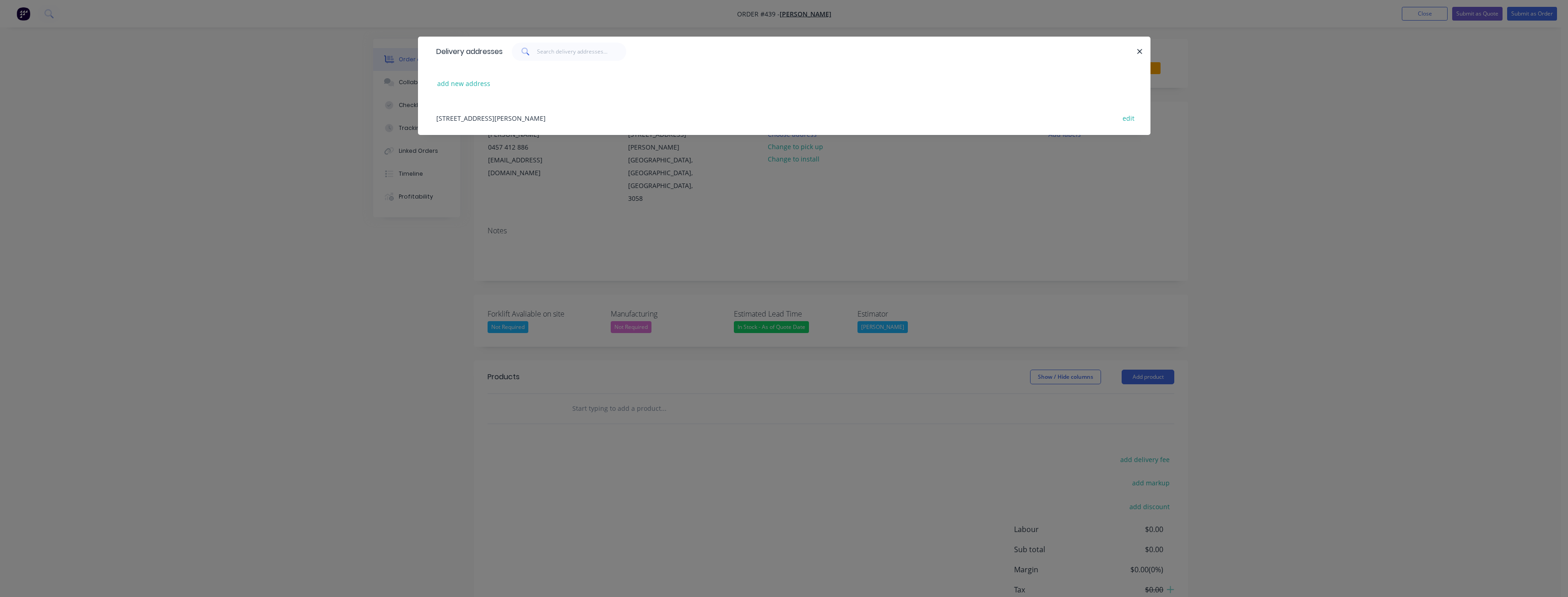
click at [538, 114] on div "10 Mantell Street, Coburg, Victoria, Australia, 3058 edit" at bounding box center [784, 118] width 705 height 34
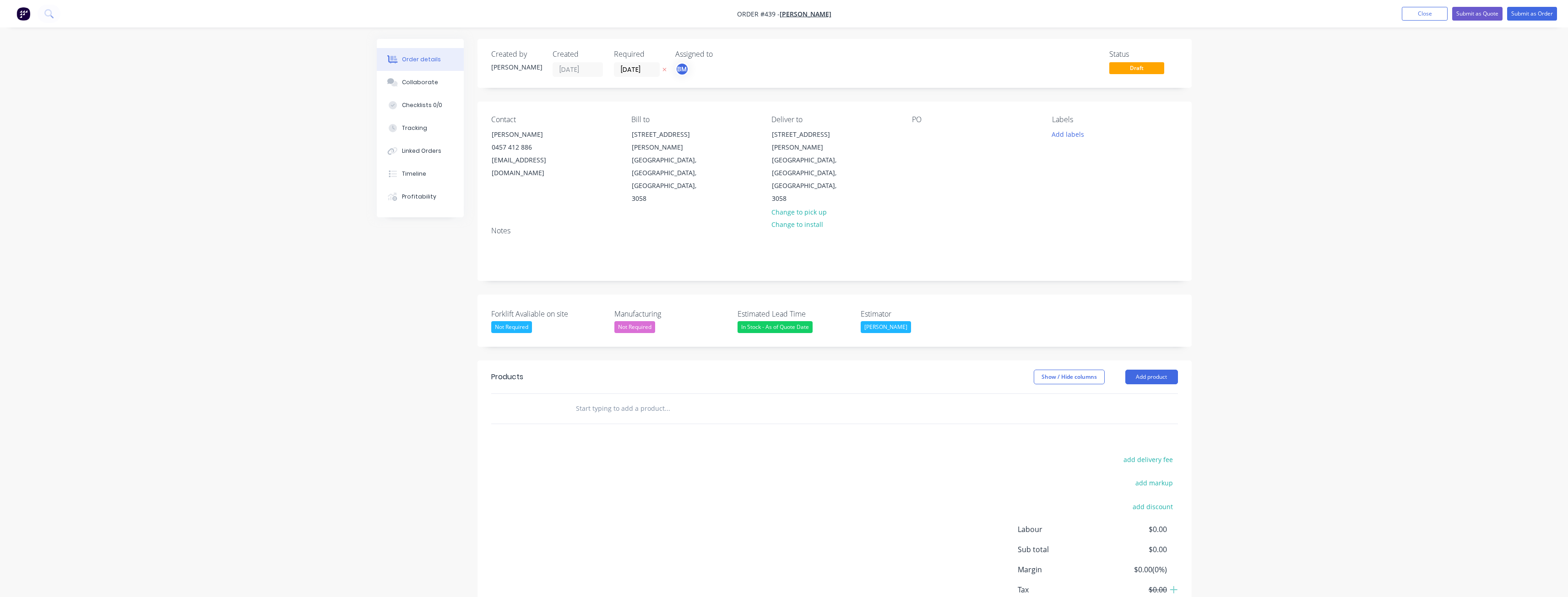
scroll to position [22, 0]
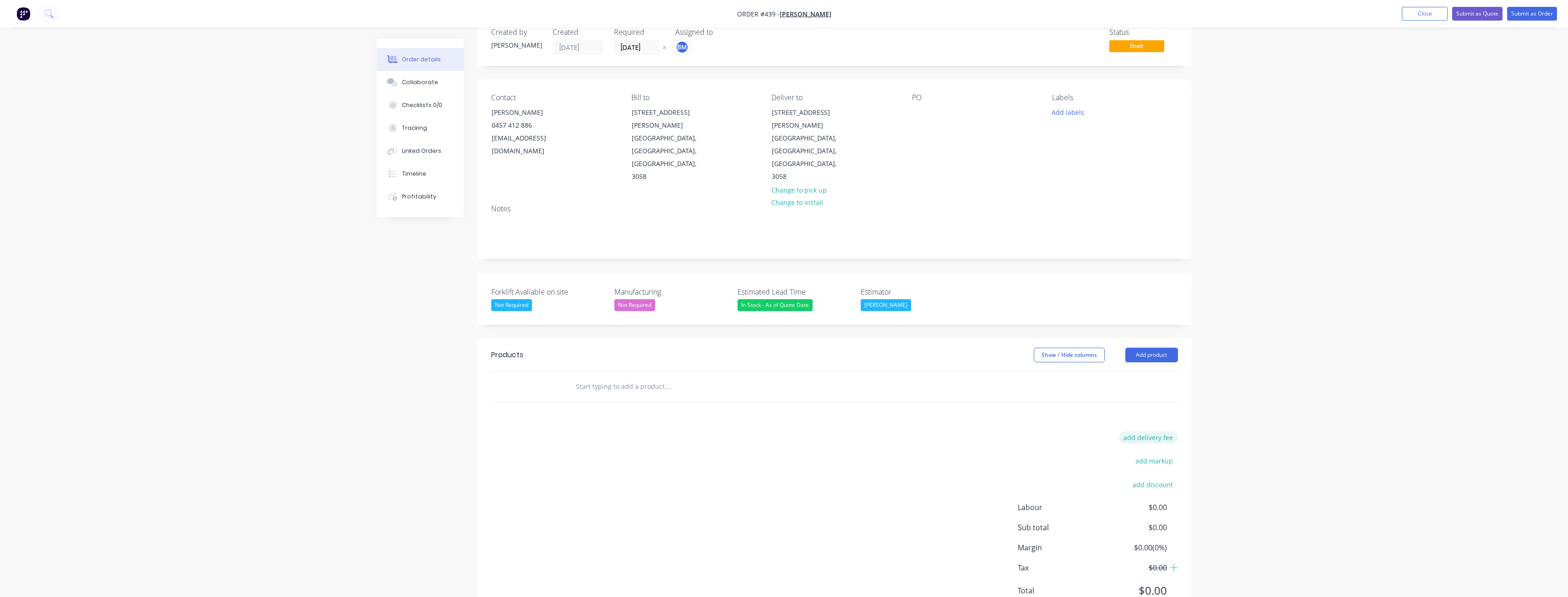
click at [1141, 431] on button "add delivery fee" at bounding box center [1148, 438] width 59 height 12
type input "3"
type input "240"
click at [817, 461] on div "Delivery fee Delivery fee Delivery fee name (Optional) 240 240 $0 add markup ad…" at bounding box center [834, 521] width 686 height 174
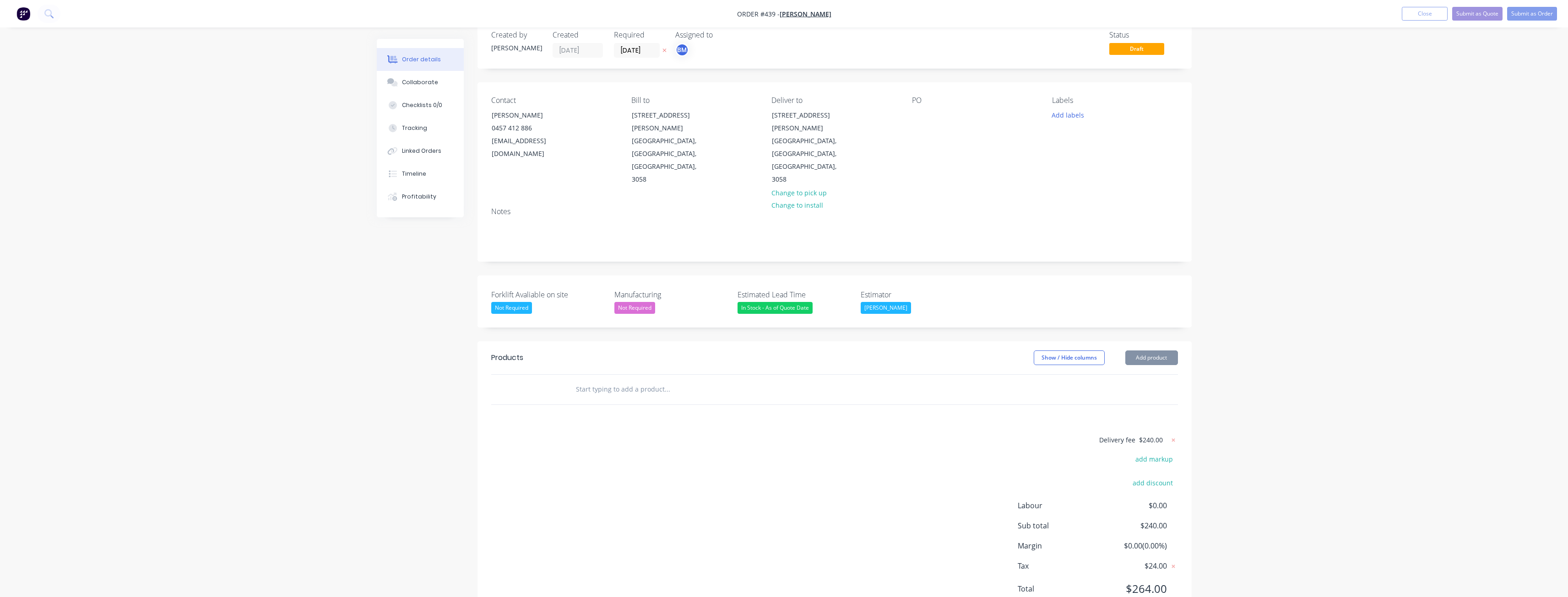
scroll to position [17, 0]
click at [1158, 353] on button "Add product" at bounding box center [1152, 360] width 53 height 15
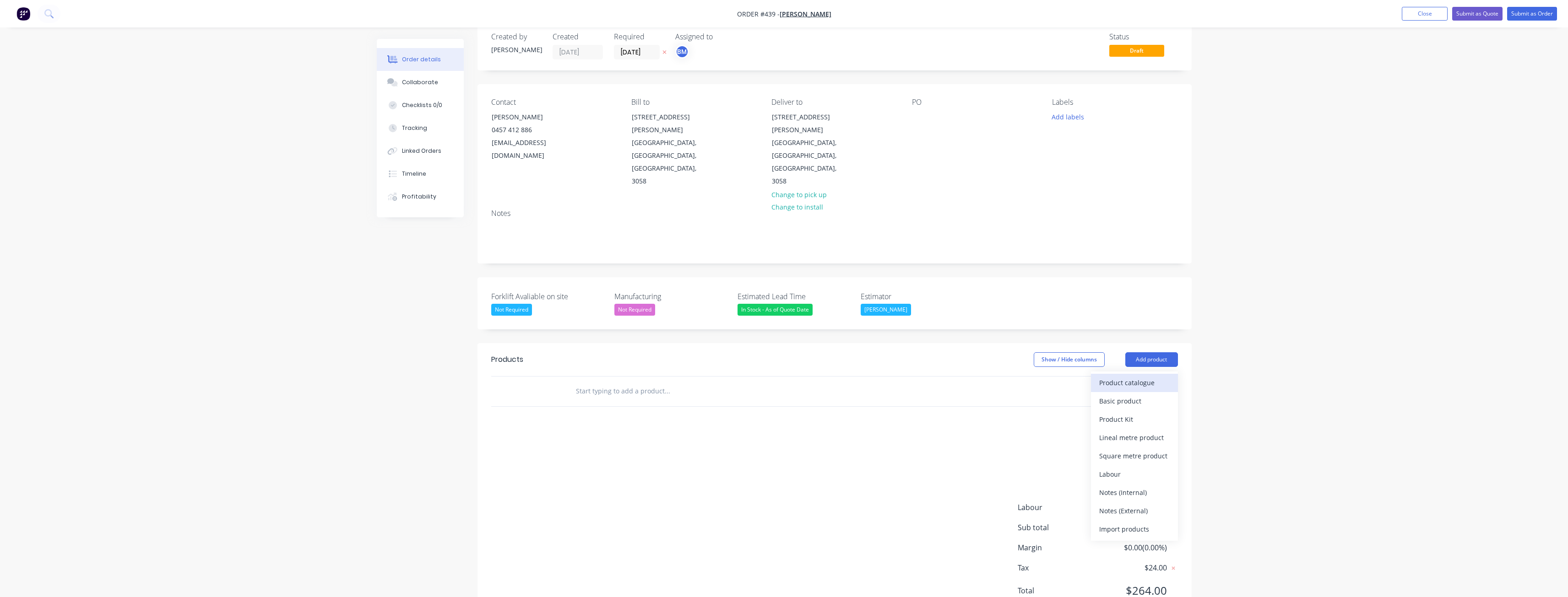
click at [1118, 376] on div "Product catalogue" at bounding box center [1134, 383] width 70 height 13
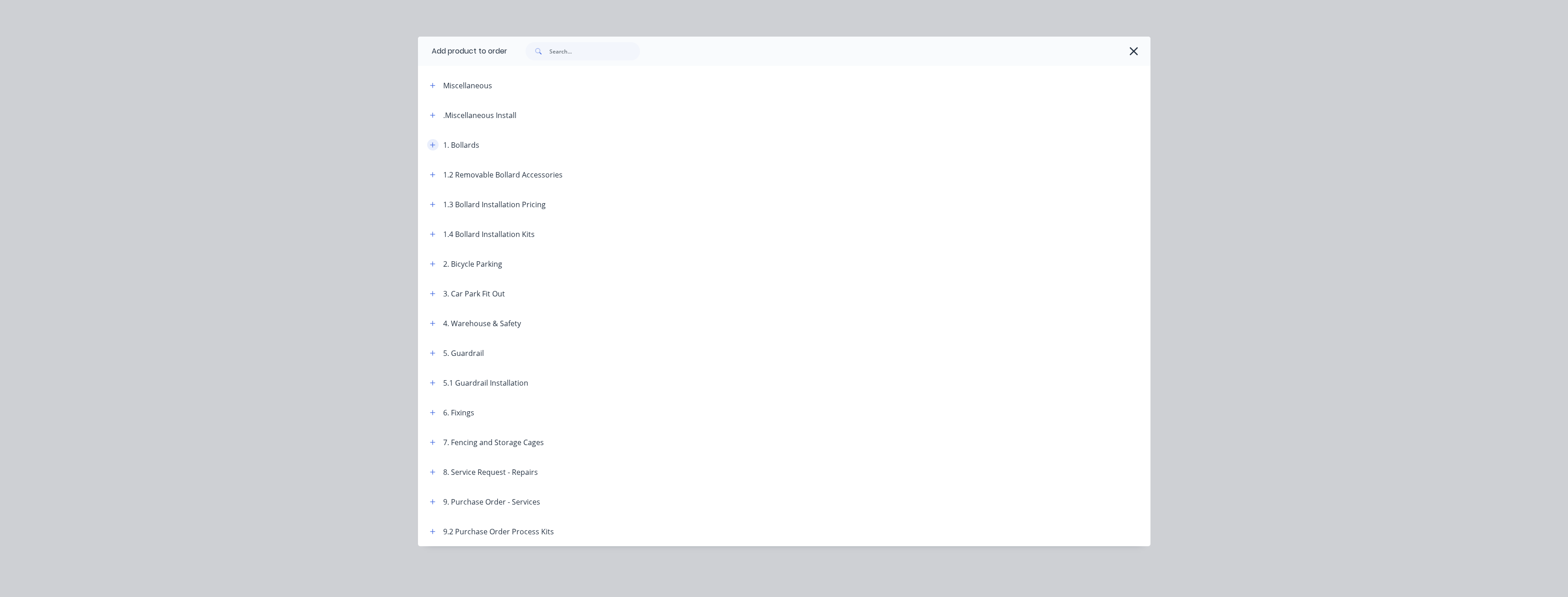
click at [433, 142] on icon "button" at bounding box center [432, 145] width 6 height 6
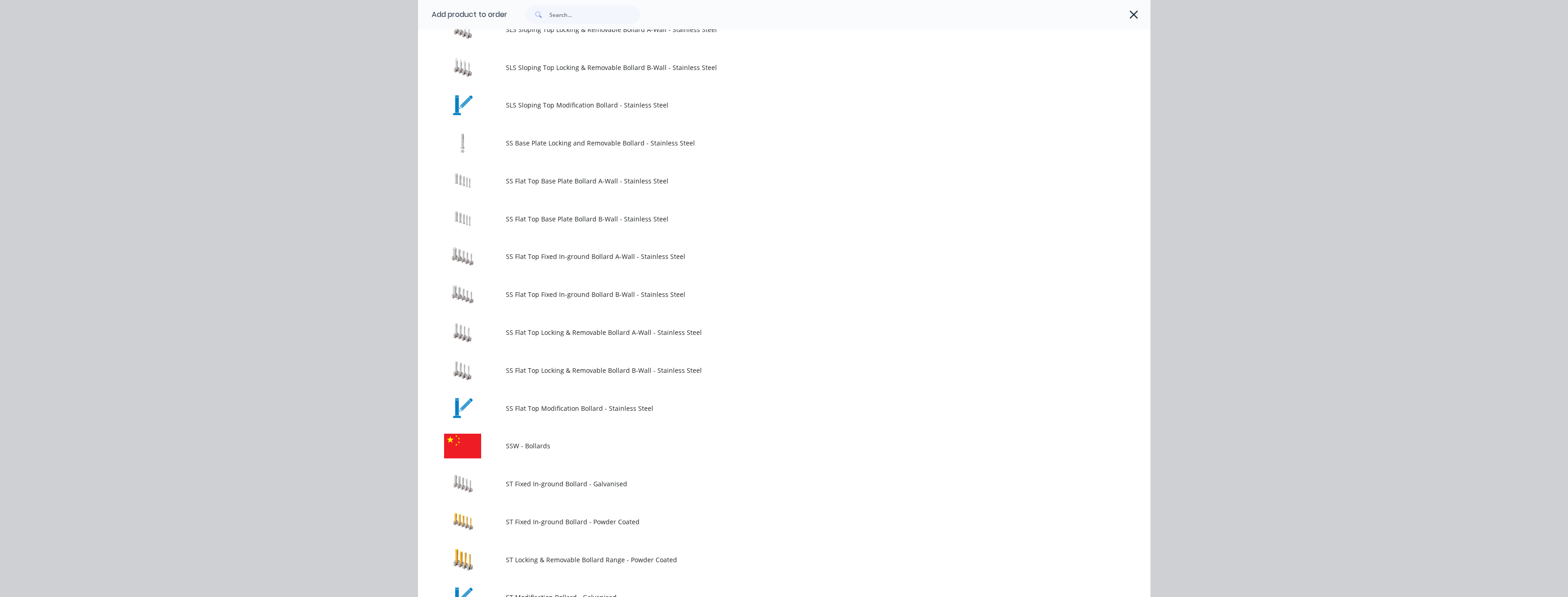
scroll to position [870, 0]
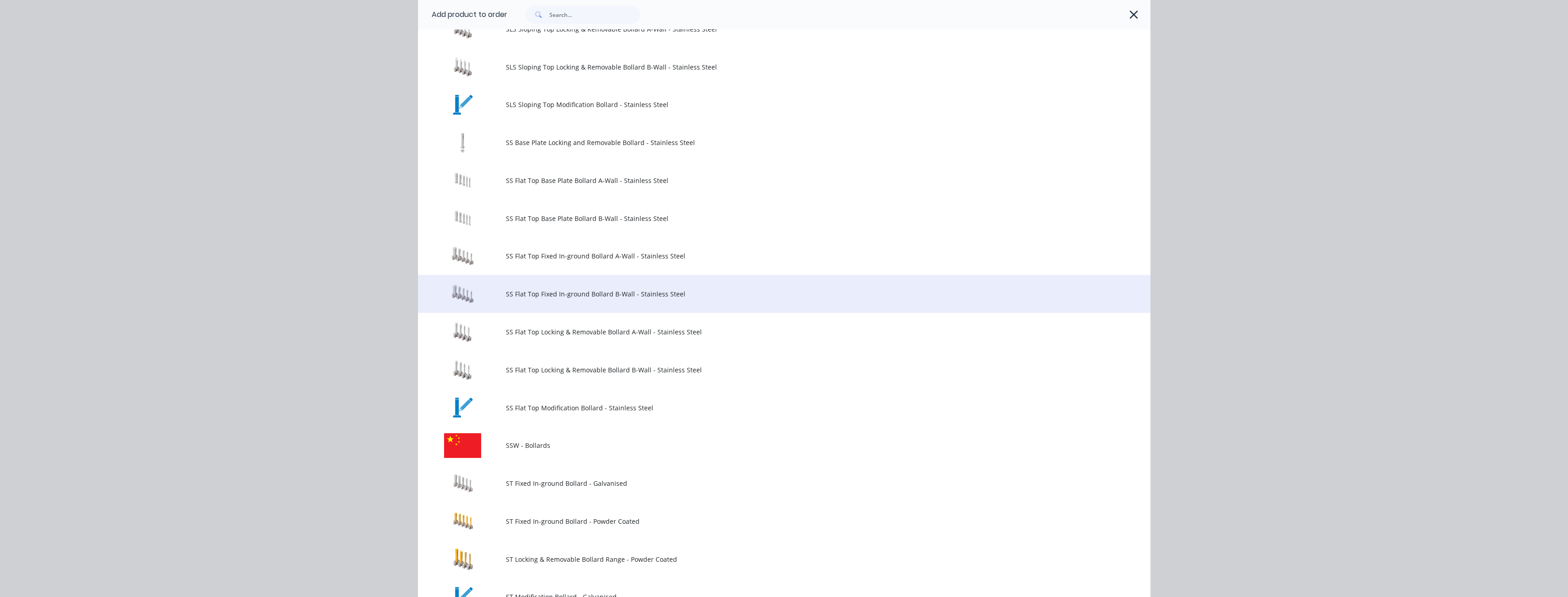
click at [556, 291] on span "SS Flat Top Fixed In-ground Bollard B-Wall - Stainless Steel" at bounding box center [763, 294] width 515 height 10
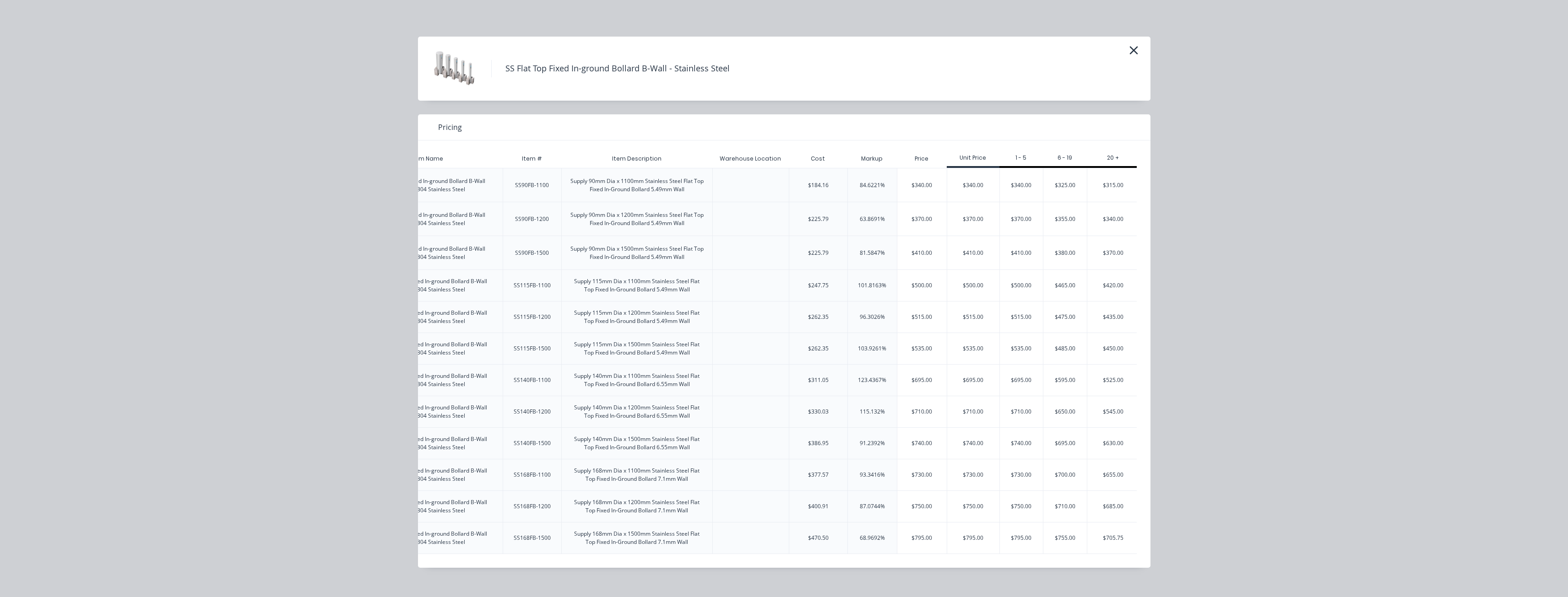
scroll to position [0, 145]
click at [1013, 251] on div "$410.00" at bounding box center [1018, 252] width 43 height 34
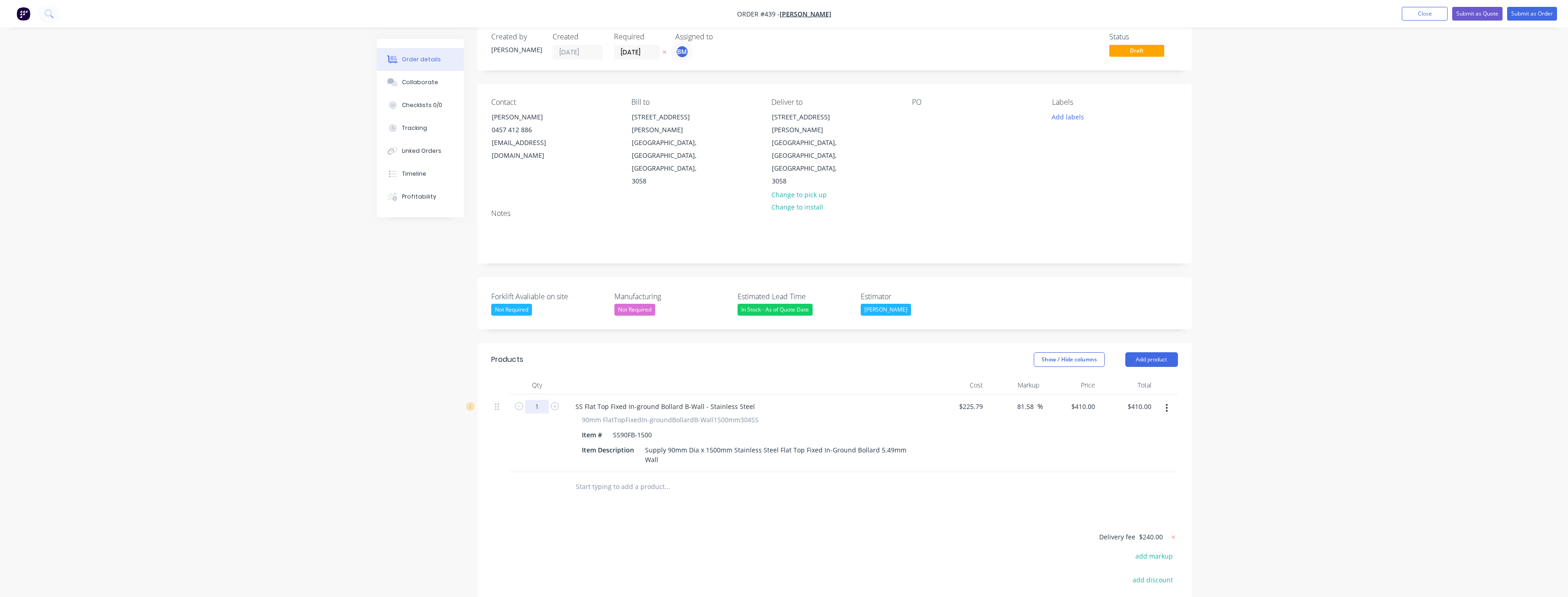
click at [545, 400] on input "1" at bounding box center [537, 406] width 24 height 13
type input "5"
type input "$2,050.00"
click at [521, 480] on div "Products Show / Hide columns Add product Qty Cost Markup Price Total 5 SS Flat …" at bounding box center [834, 530] width 714 height 374
click at [668, 444] on div "Supply 90mm Dia x 1500mm Stainless Steel Flat Top Fixed In-Ground Bollard 5.49m…" at bounding box center [777, 455] width 272 height 23
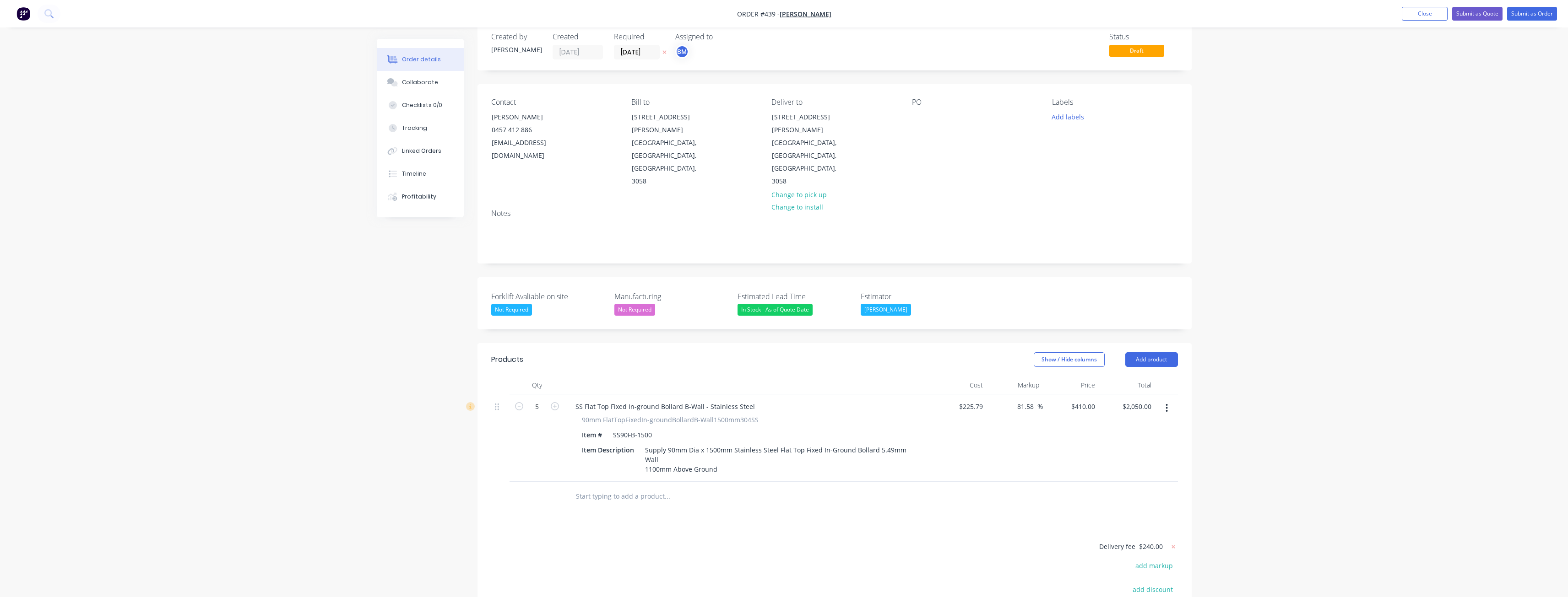
click at [724, 499] on div "Products Show / Hide columns Add product Qty Cost Markup Price Total 5 SS Flat …" at bounding box center [834, 535] width 714 height 384
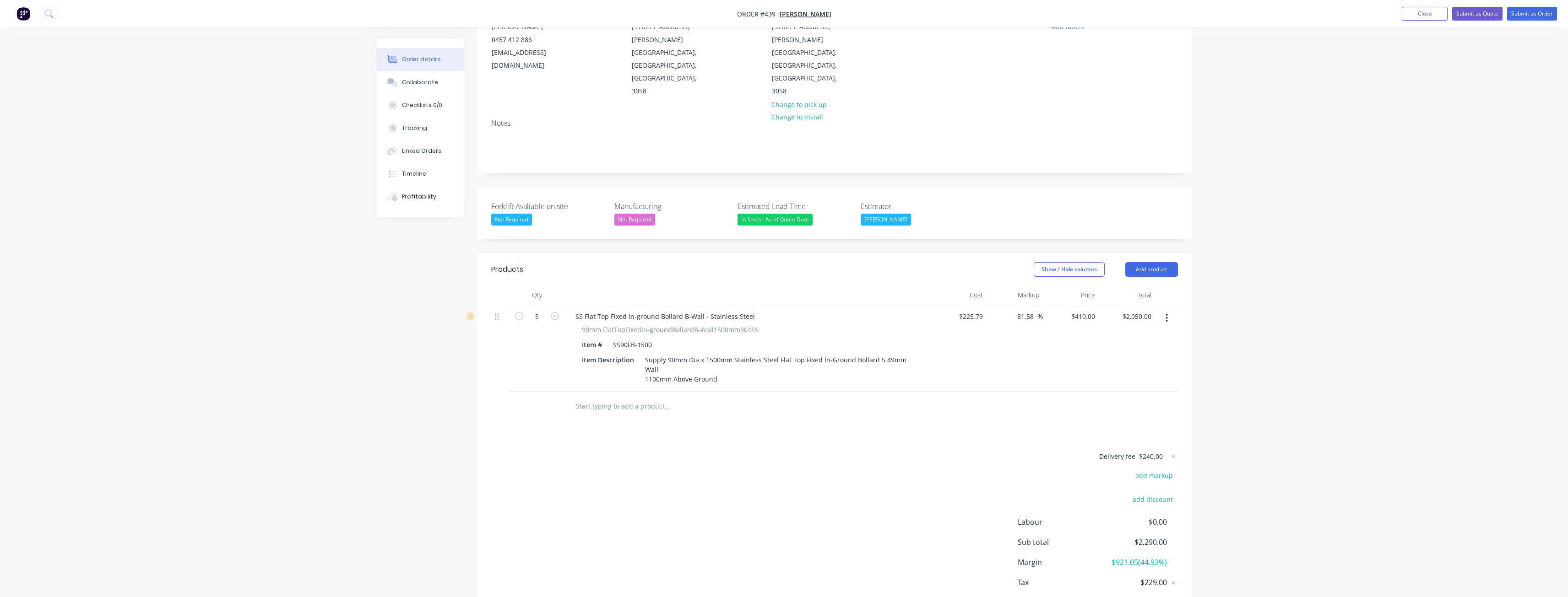
scroll to position [109, 0]
click at [1150, 261] on button "Add product" at bounding box center [1152, 268] width 53 height 15
click at [1130, 285] on div "Product catalogue" at bounding box center [1134, 291] width 70 height 13
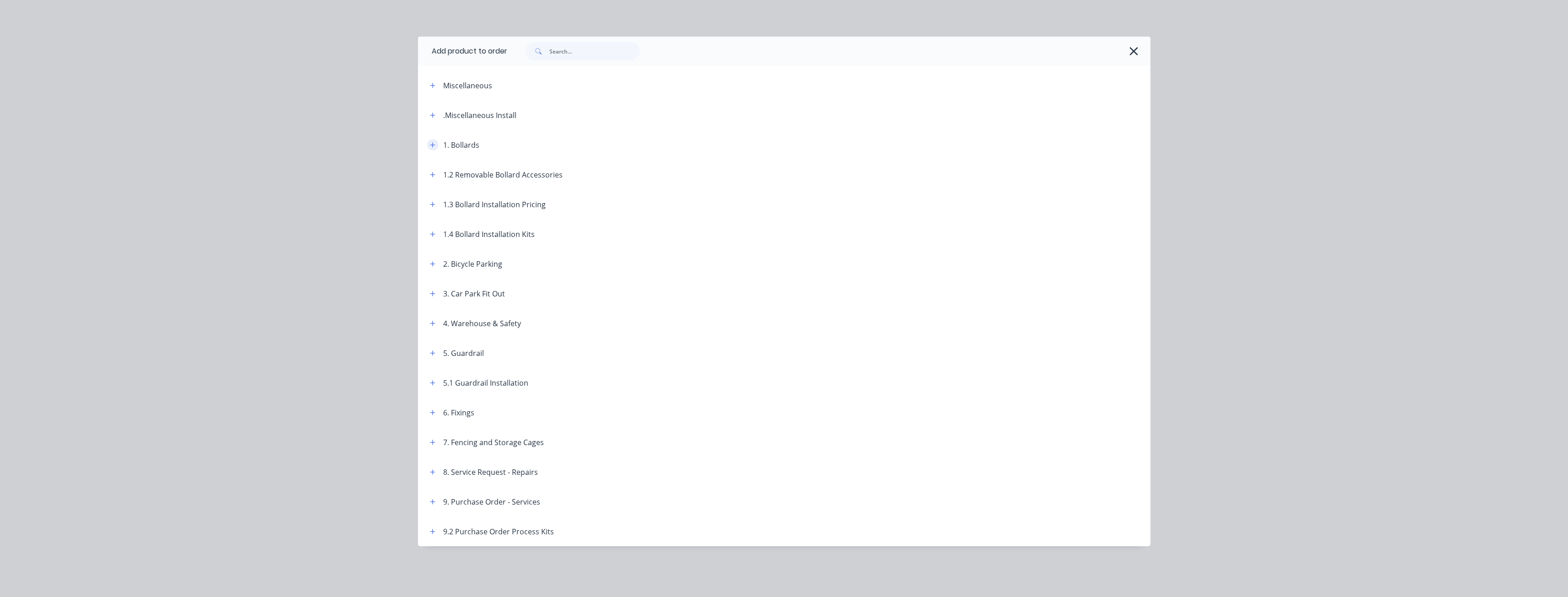
click at [432, 141] on button "button" at bounding box center [433, 145] width 12 height 12
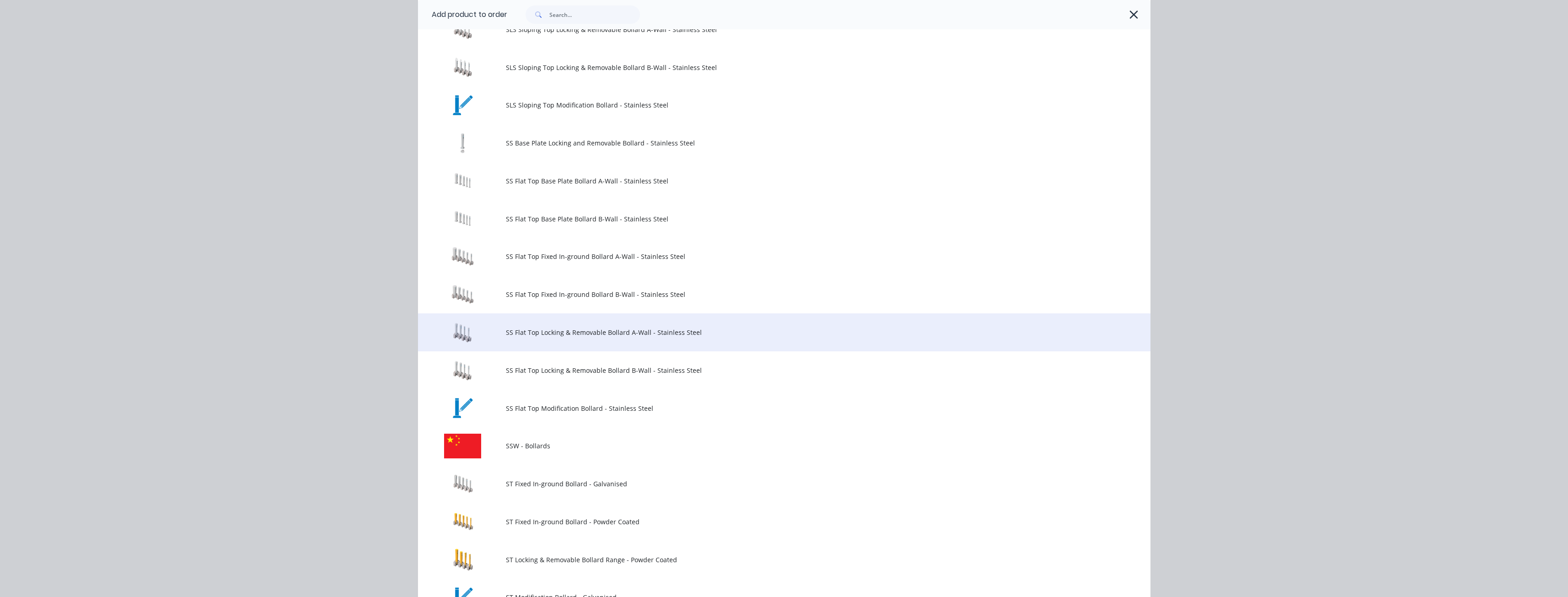
scroll to position [870, 0]
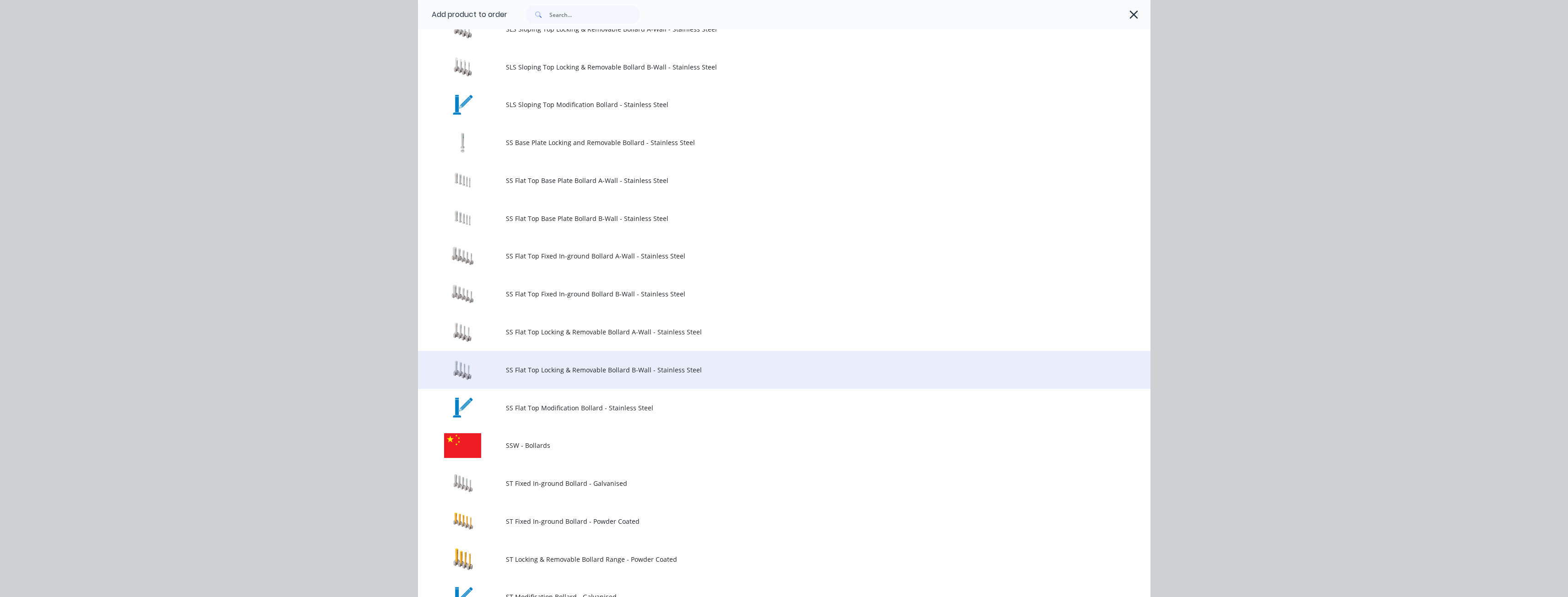
click at [635, 367] on span "SS Flat Top Locking & Removable Bollard B-Wall - Stainless Steel" at bounding box center [763, 370] width 515 height 10
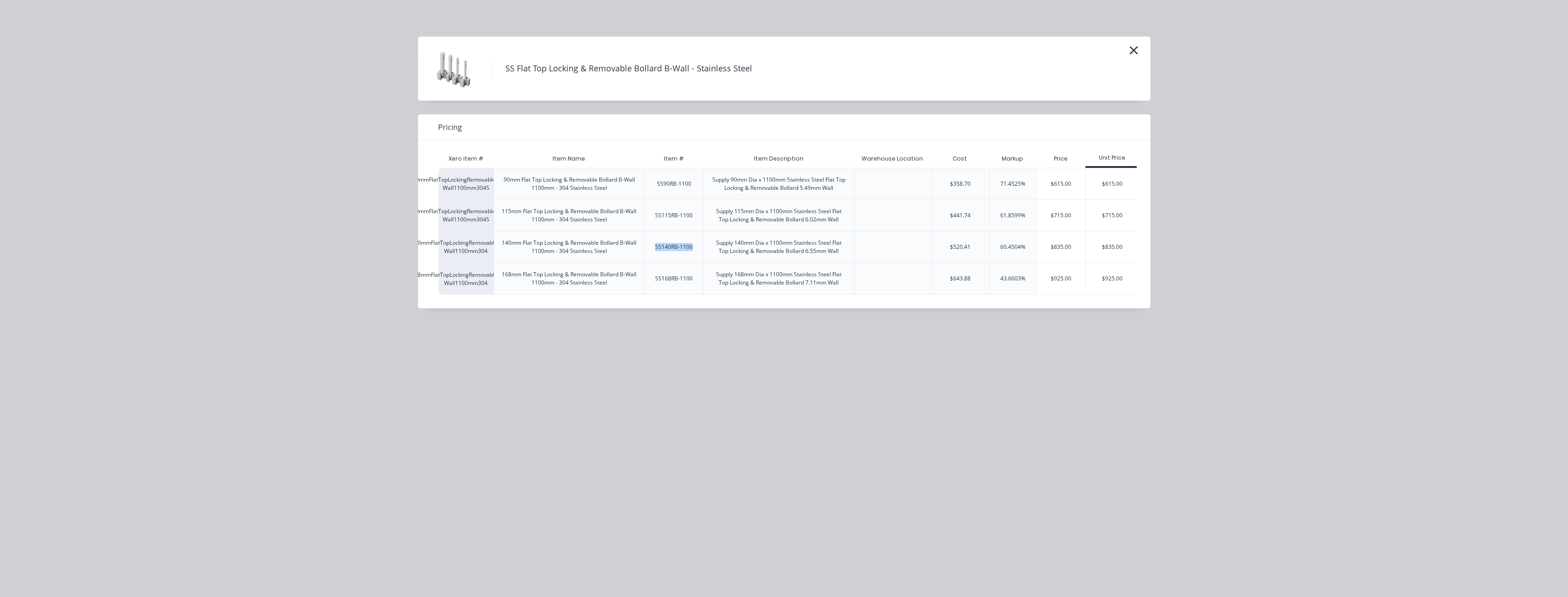
drag, startPoint x: 693, startPoint y: 246, endPoint x: 653, endPoint y: 248, distance: 40.0
click at [653, 248] on div "SS140RB-1100" at bounding box center [674, 247] width 52 height 23
click at [663, 197] on div "SS90RB-1100" at bounding box center [674, 184] width 59 height 32
drag, startPoint x: 690, startPoint y: 183, endPoint x: 653, endPoint y: 185, distance: 37.1
click at [653, 185] on div "SS90RB-1100" at bounding box center [674, 183] width 49 height 23
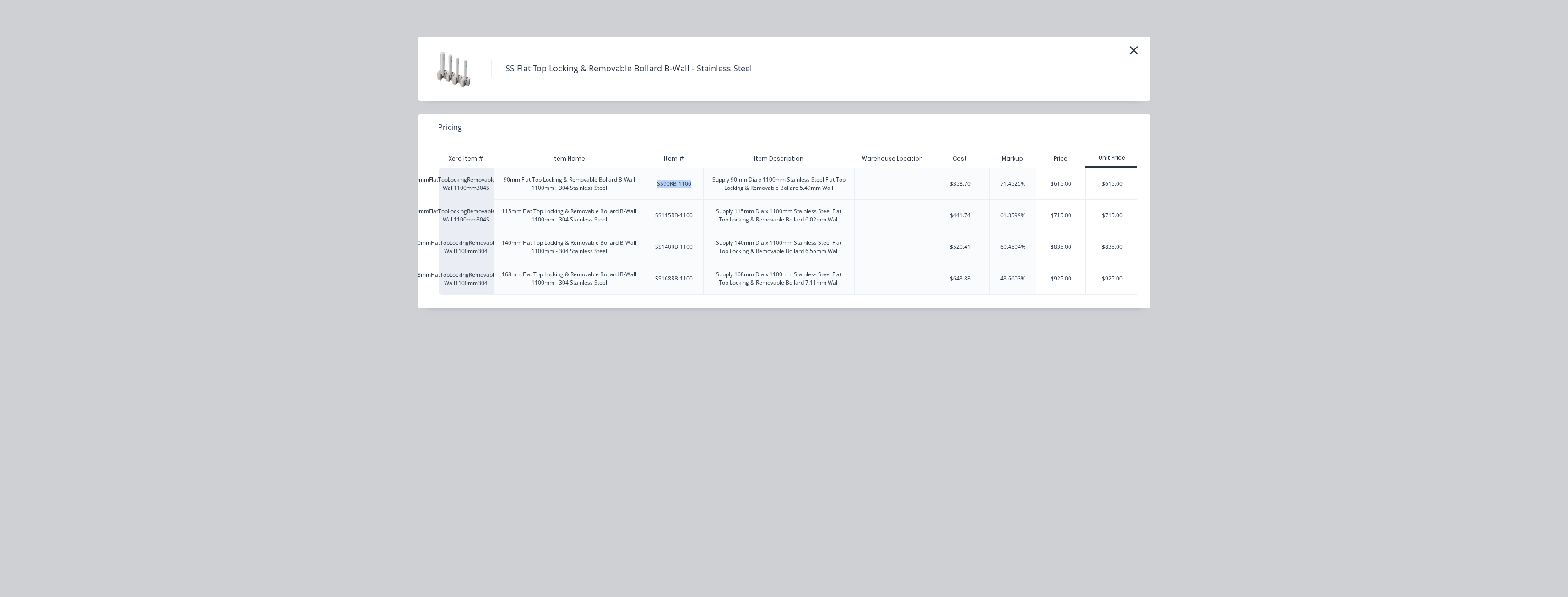
copy div "SS90RB-1100"
click at [568, 183] on div "90mm Flat Top Locking & Removable Bollard B-Wall 1100mm - 304 Stainless Steel" at bounding box center [569, 184] width 136 height 16
click at [1136, 48] on icon "button" at bounding box center [1133, 50] width 8 height 8
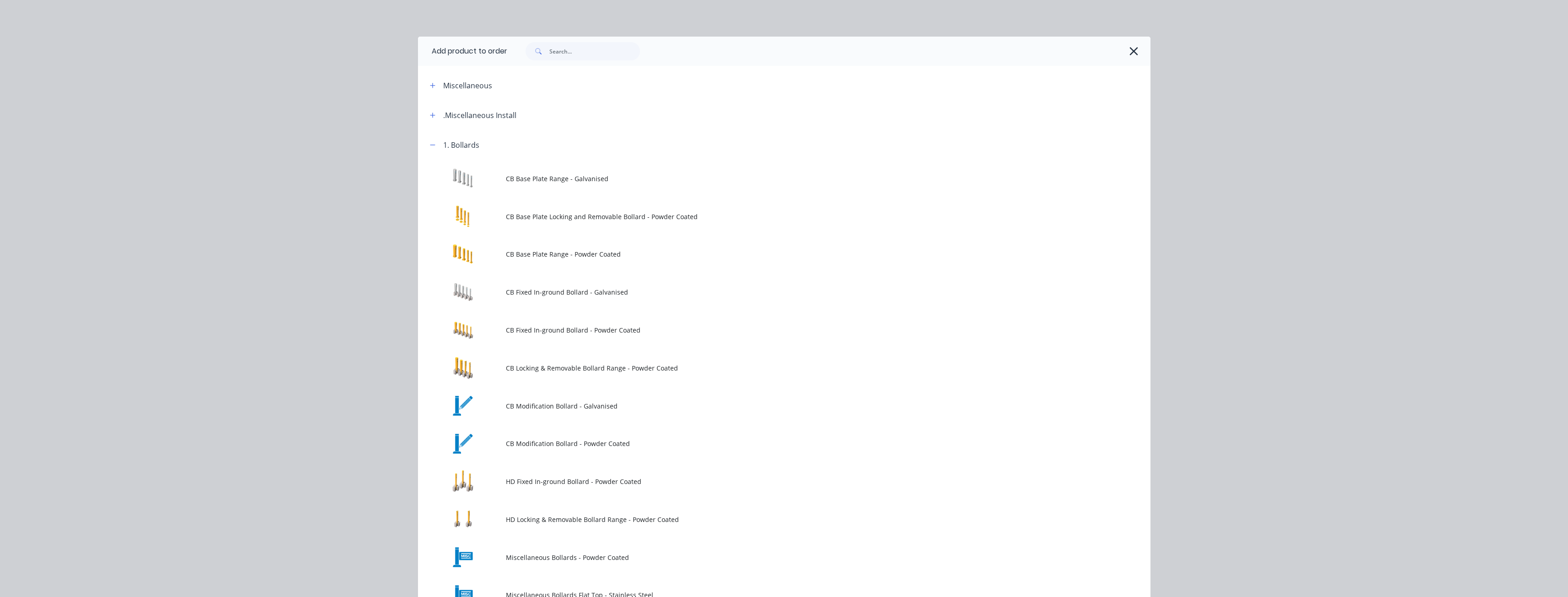
scroll to position [130, 0]
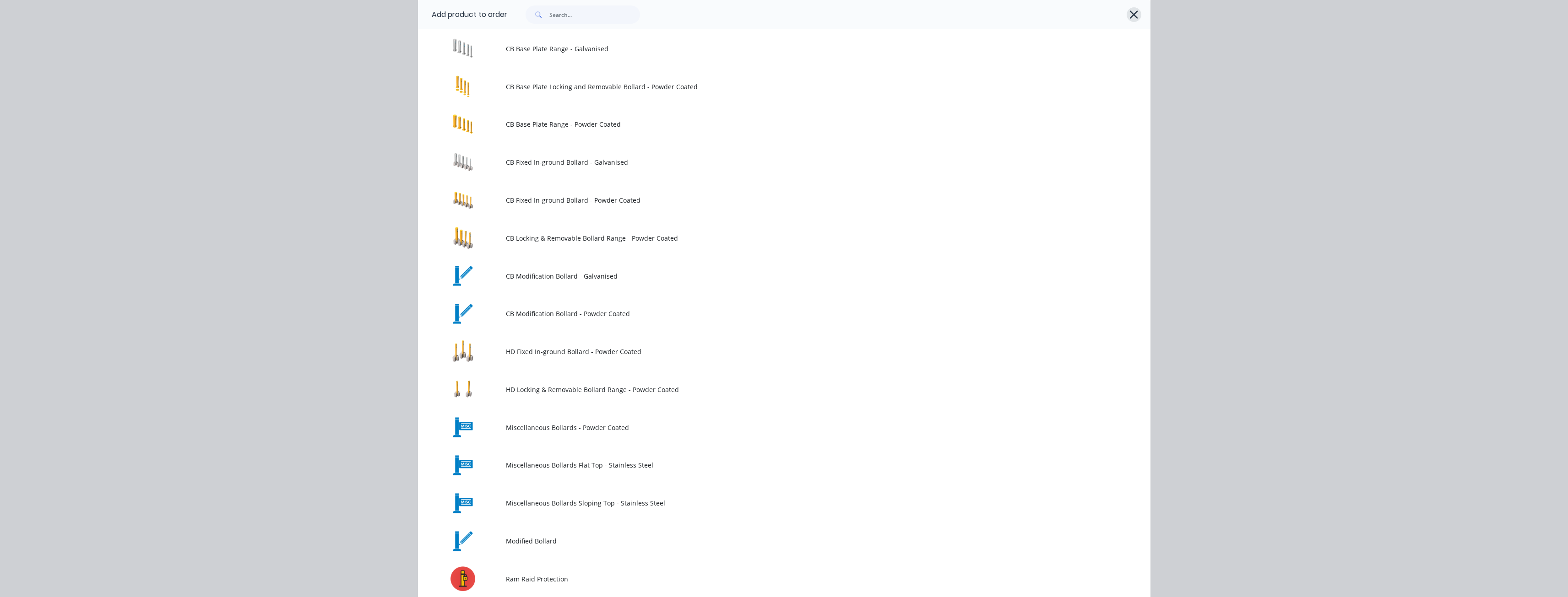
click at [1132, 13] on icon "button" at bounding box center [1134, 14] width 10 height 13
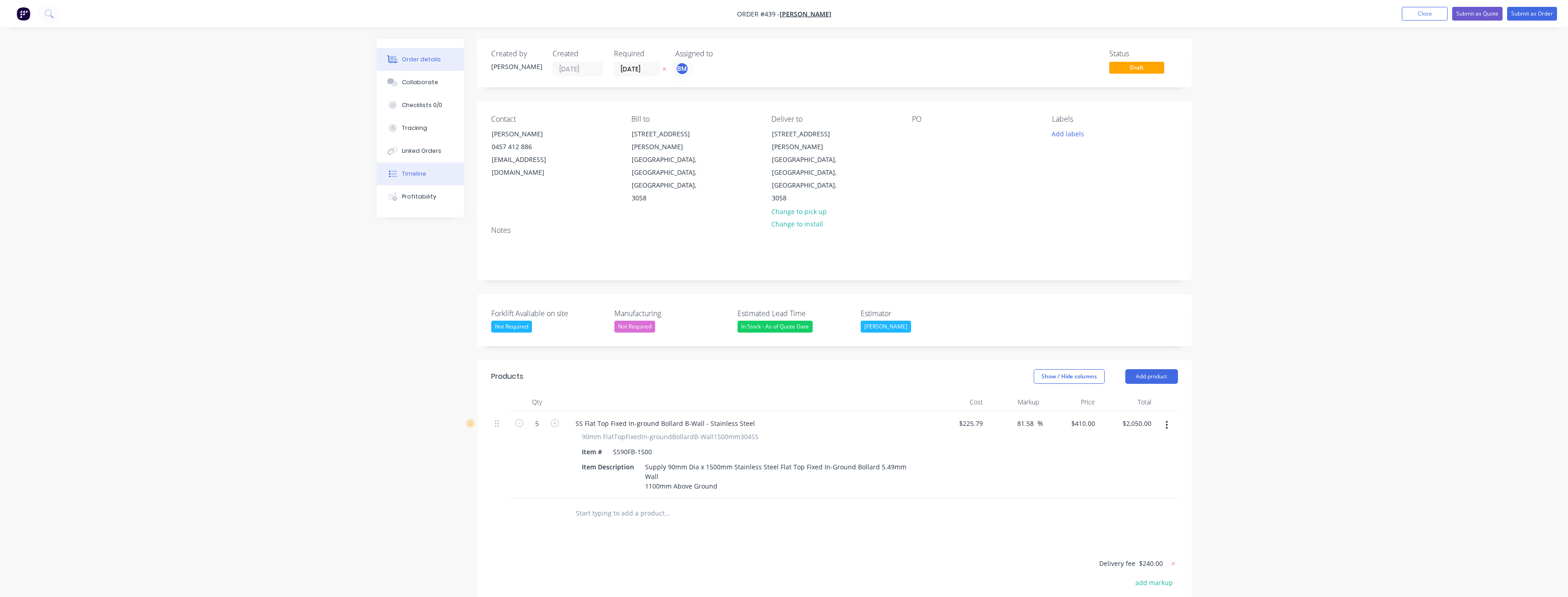
scroll to position [0, 0]
click at [20, 12] on img "button" at bounding box center [23, 13] width 13 height 13
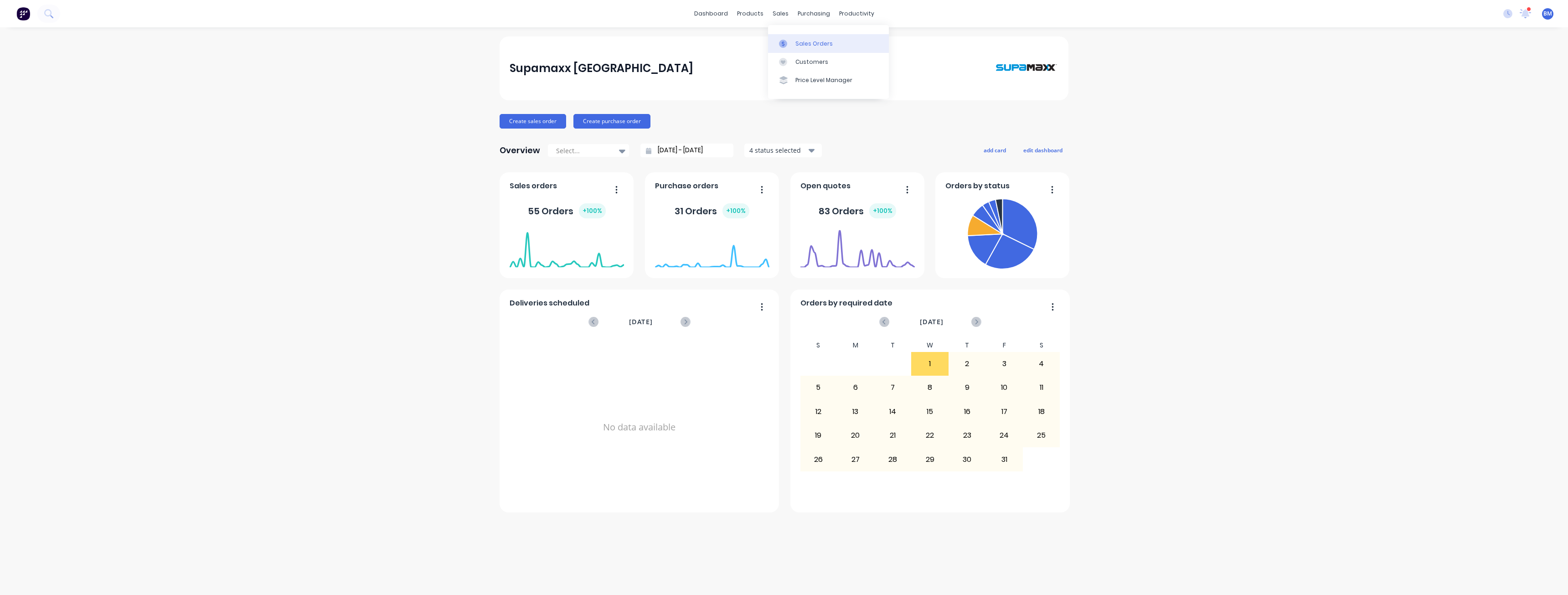
click at [799, 41] on div "Sales Orders" at bounding box center [814, 43] width 37 height 8
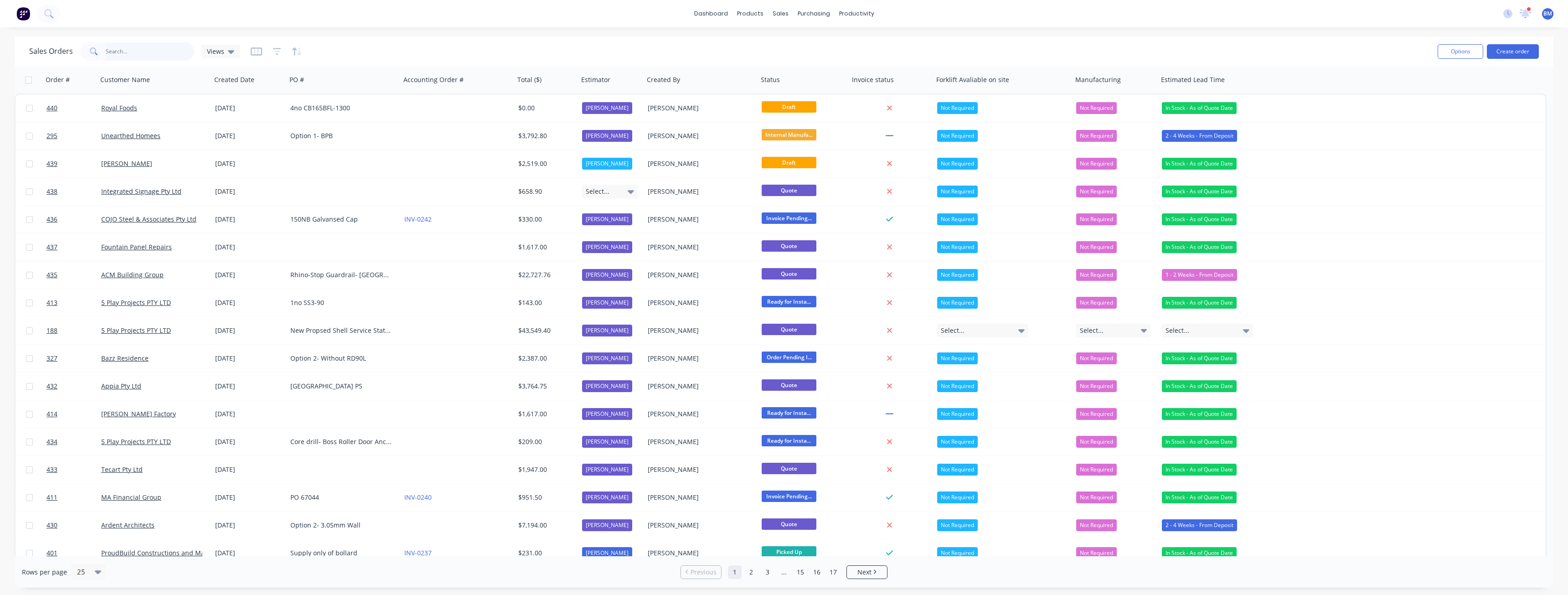
click at [115, 48] on input "text" at bounding box center [150, 52] width 89 height 18
type input "balo"
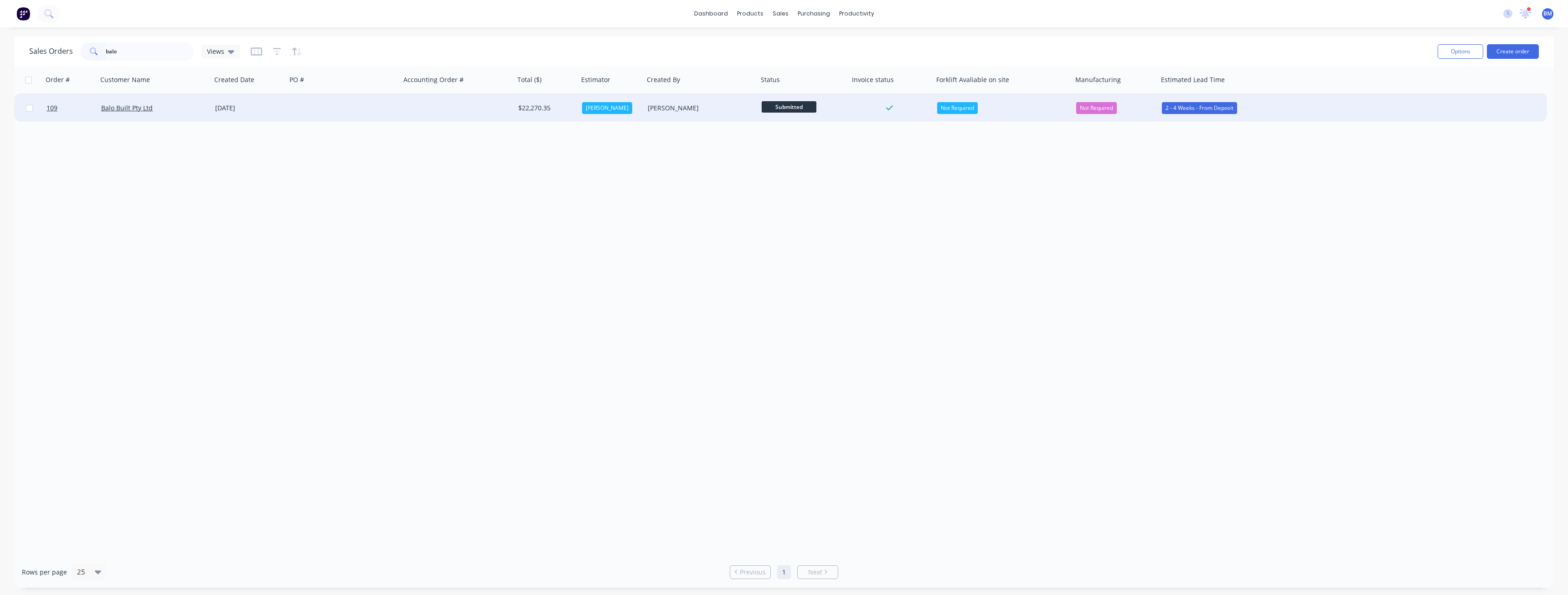
click at [303, 107] on div at bounding box center [343, 108] width 114 height 27
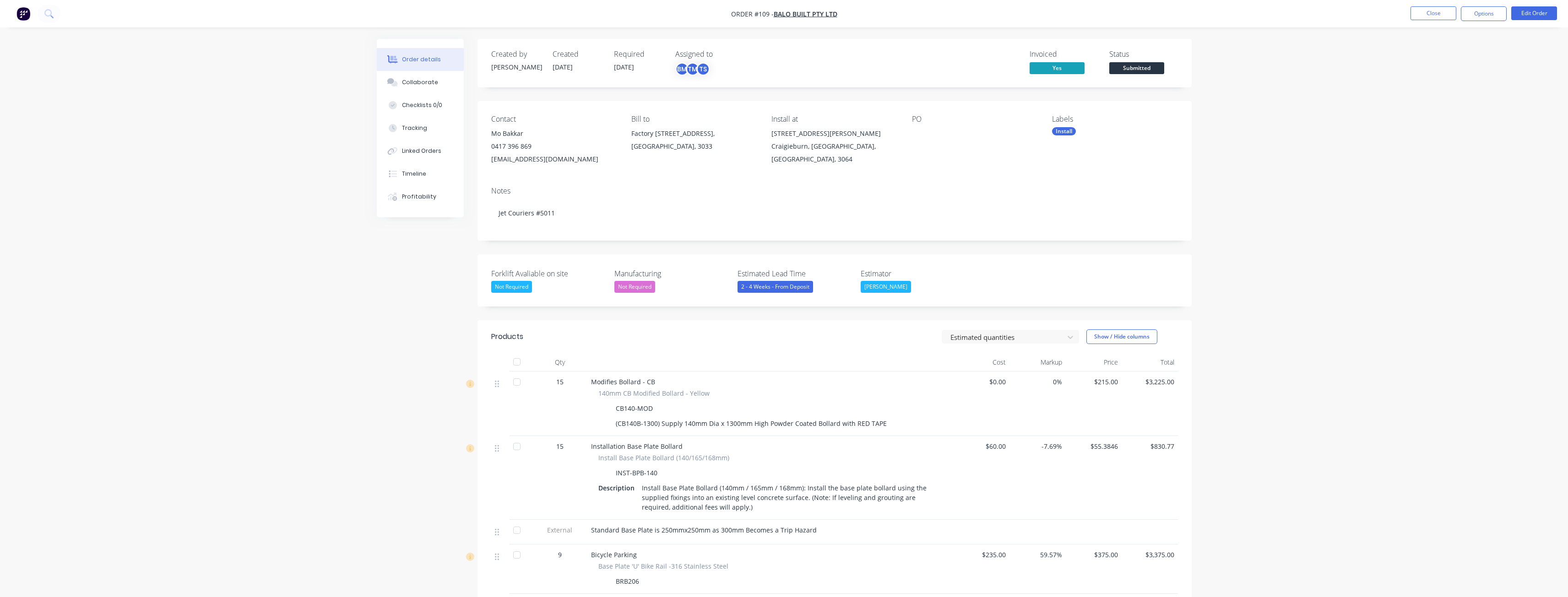
click at [23, 6] on button "button" at bounding box center [23, 13] width 19 height 15
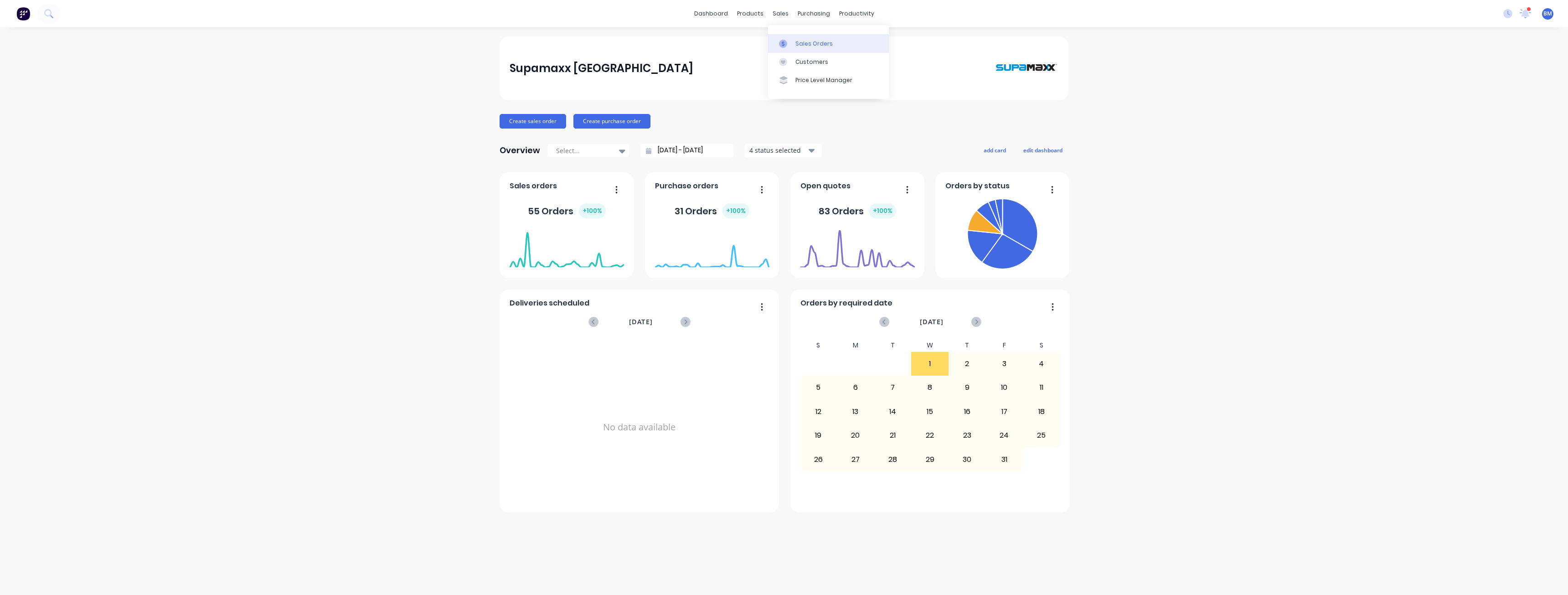
click at [797, 40] on div "Sales Orders" at bounding box center [814, 43] width 37 height 8
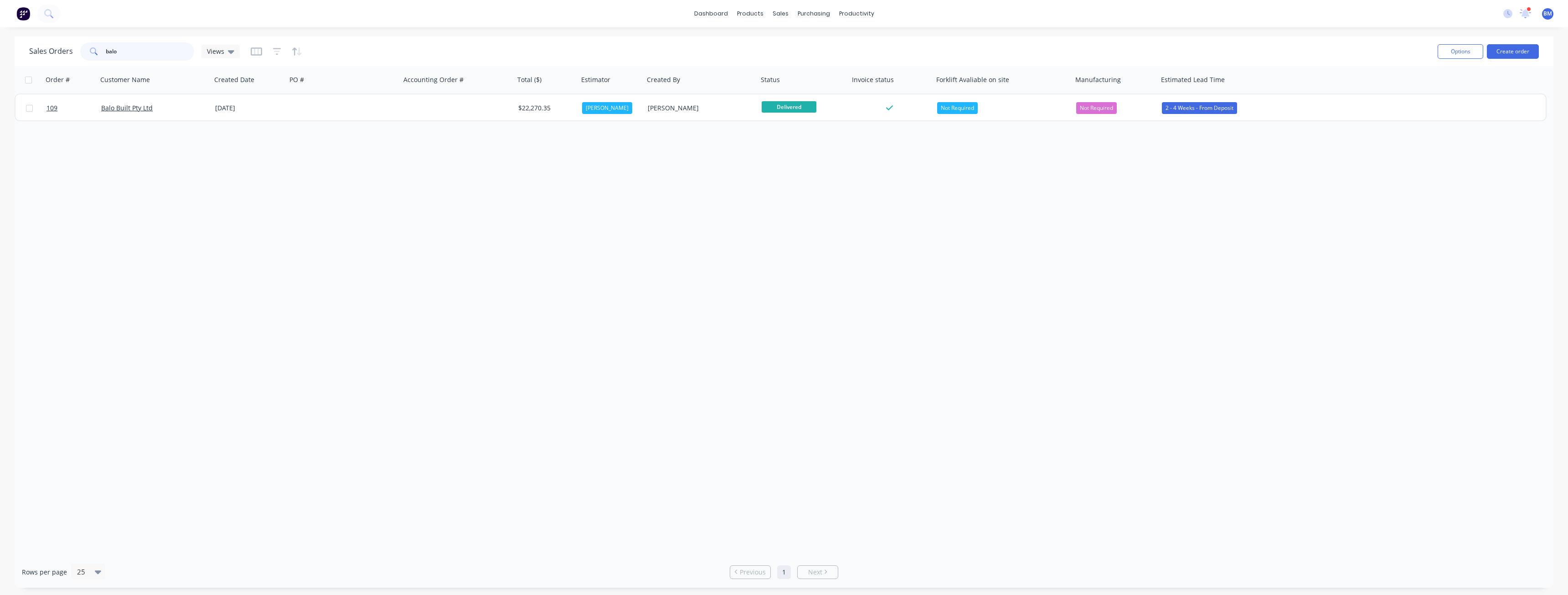
drag, startPoint x: 122, startPoint y: 50, endPoint x: 52, endPoint y: 57, distance: 70.3
click at [52, 57] on div "Sales Orders balo Views" at bounding box center [135, 52] width 211 height 18
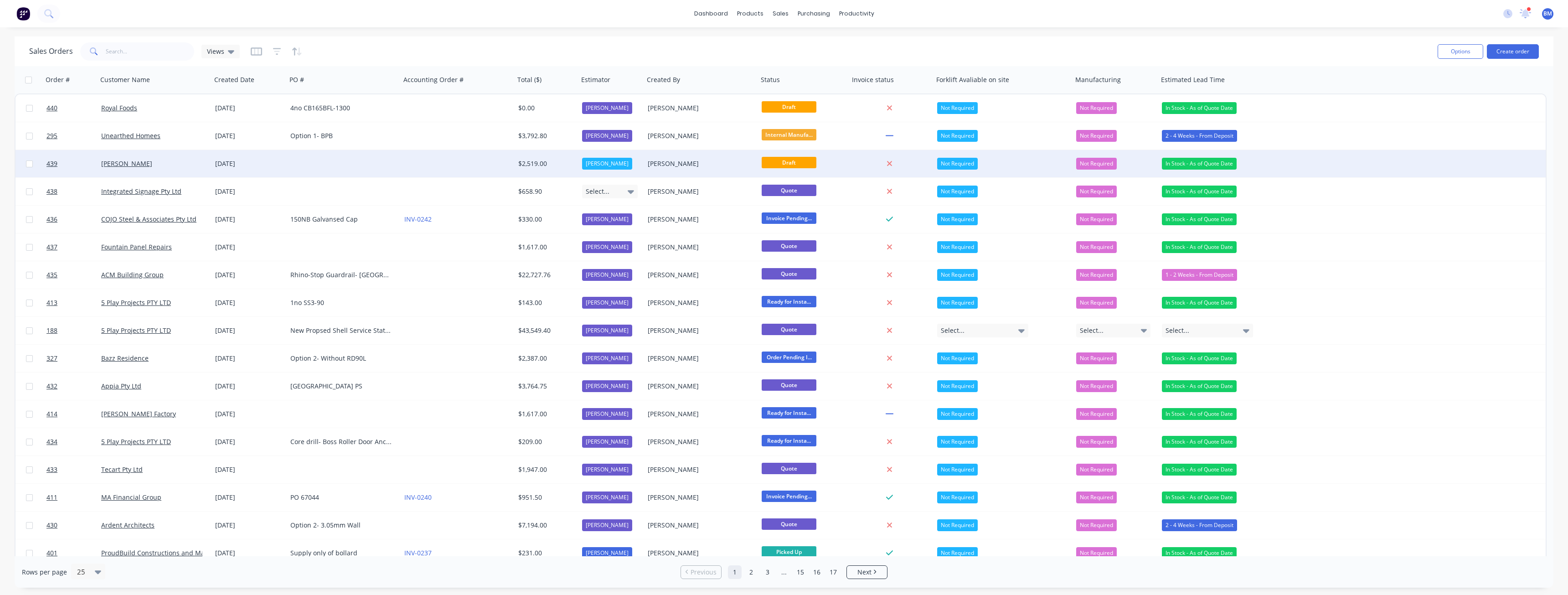
click at [404, 164] on div at bounding box center [457, 163] width 114 height 27
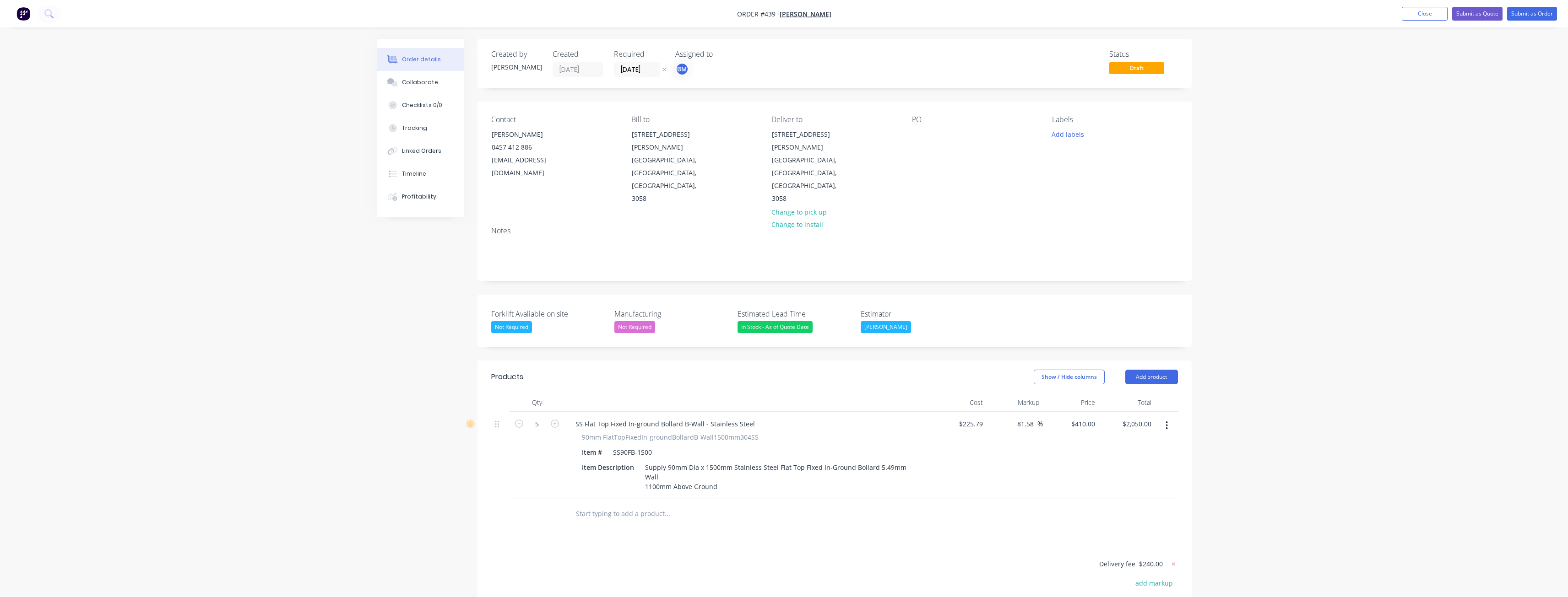
click at [314, 178] on div "Order details Collaborate Checklists 0/0 Tracking Linked Orders Timeline Profit…" at bounding box center [784, 379] width 1568 height 758
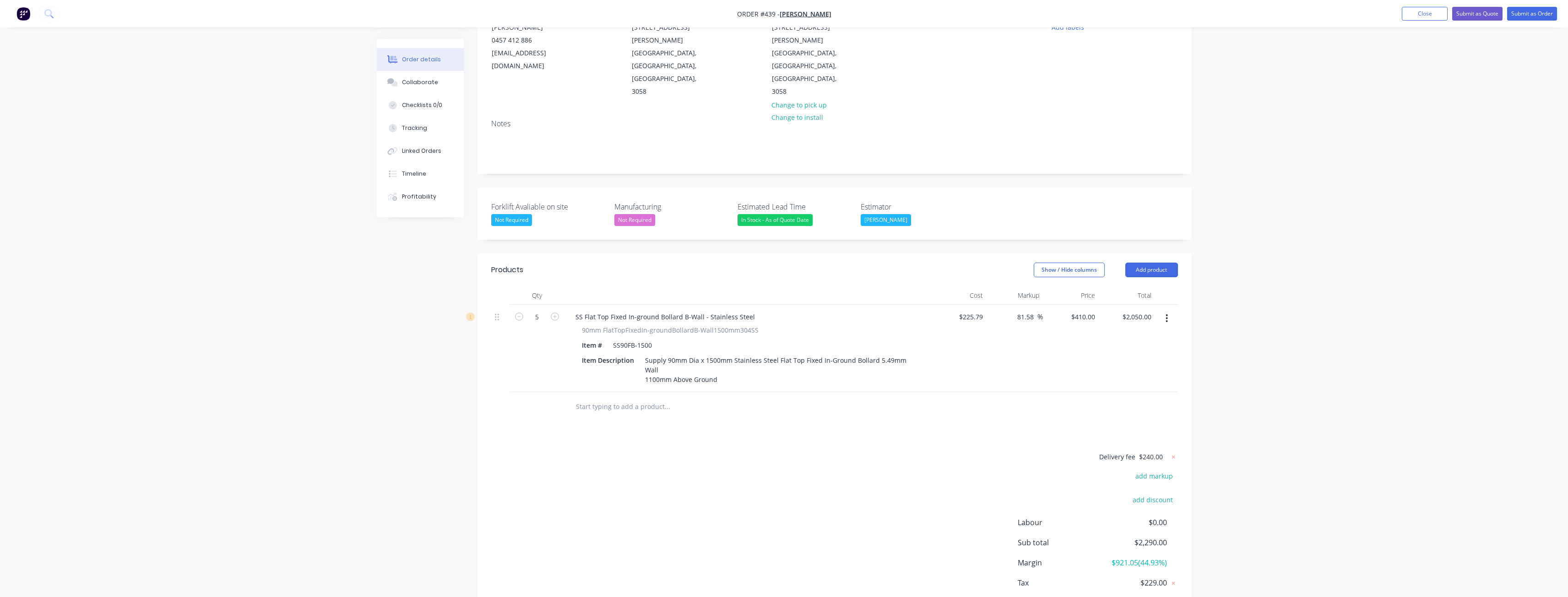
scroll to position [122, 0]
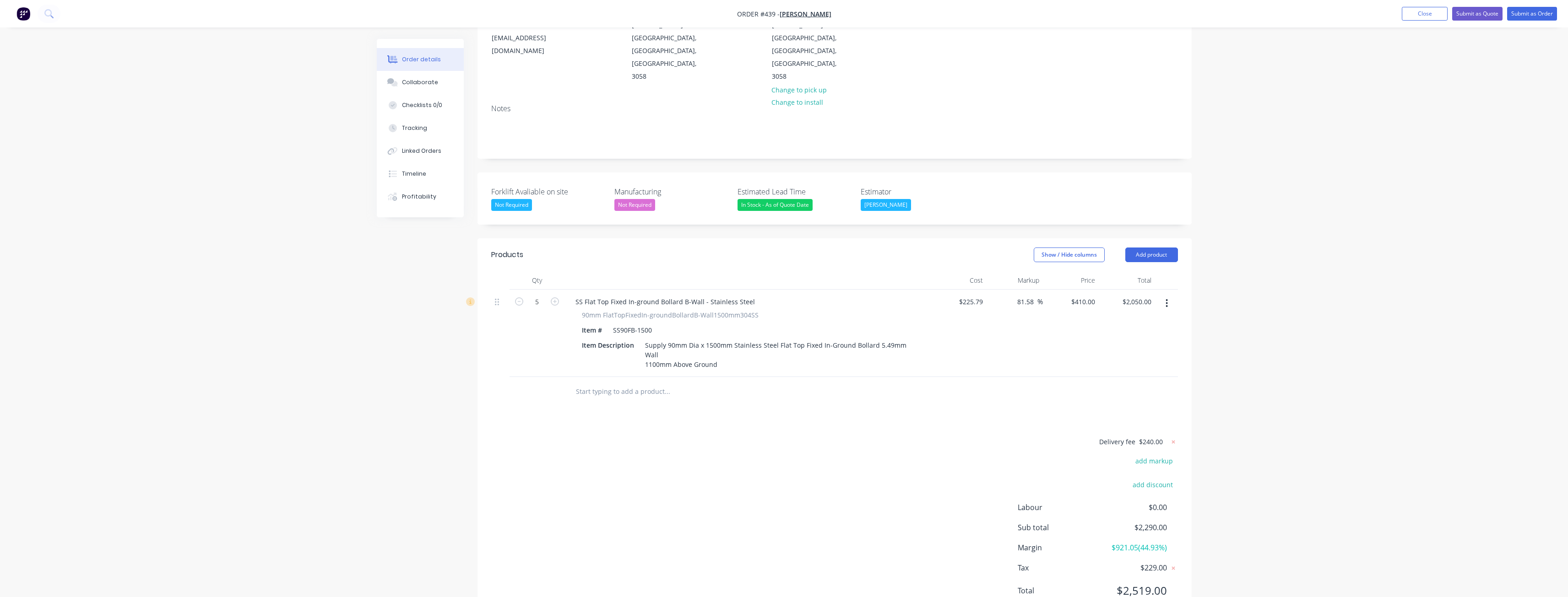
click at [286, 207] on div "Order details Collaborate Checklists 0/0 Tracking Linked Orders Timeline Profit…" at bounding box center [784, 257] width 1568 height 758
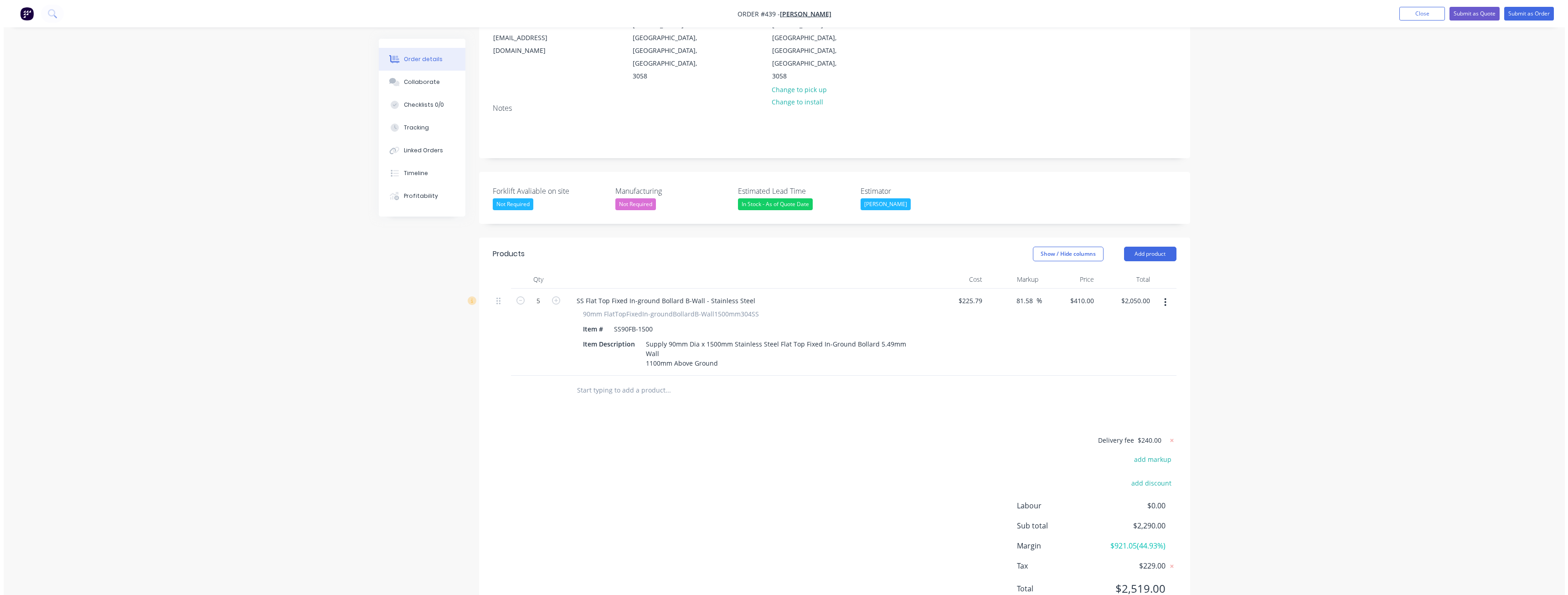
scroll to position [0, 0]
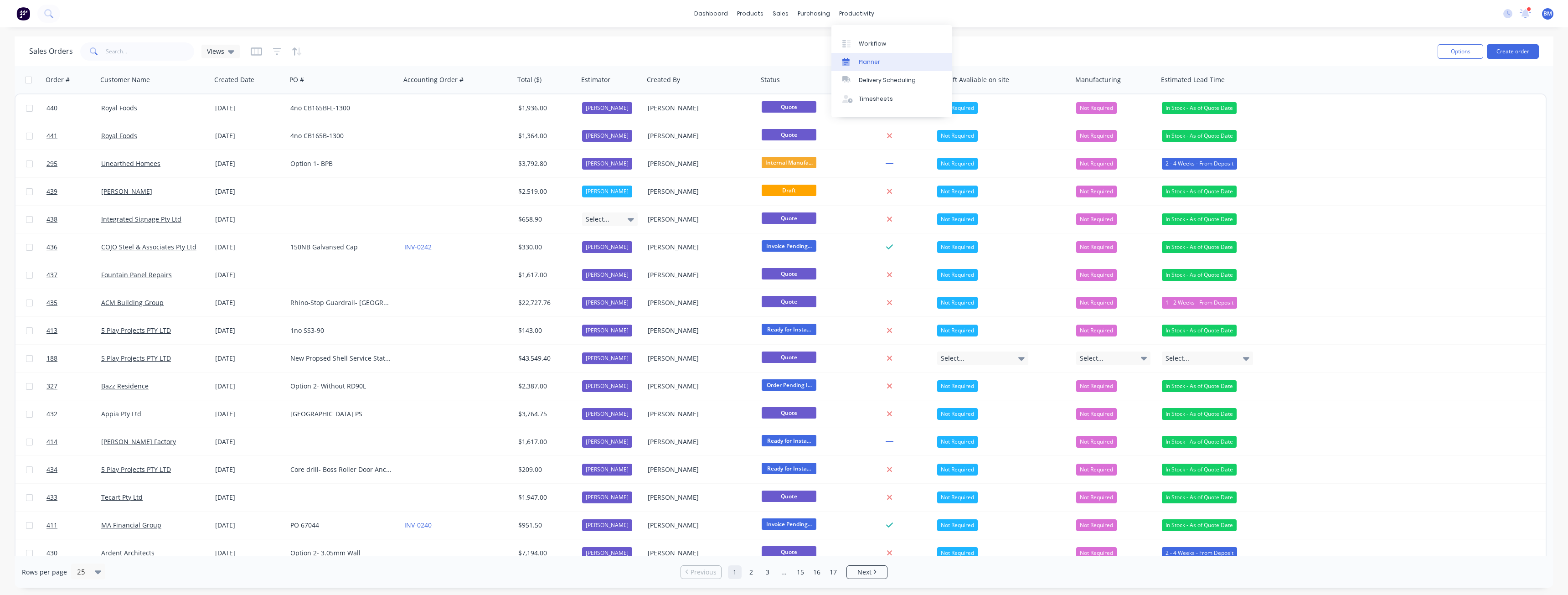
click at [872, 62] on div "Planner" at bounding box center [869, 62] width 21 height 8
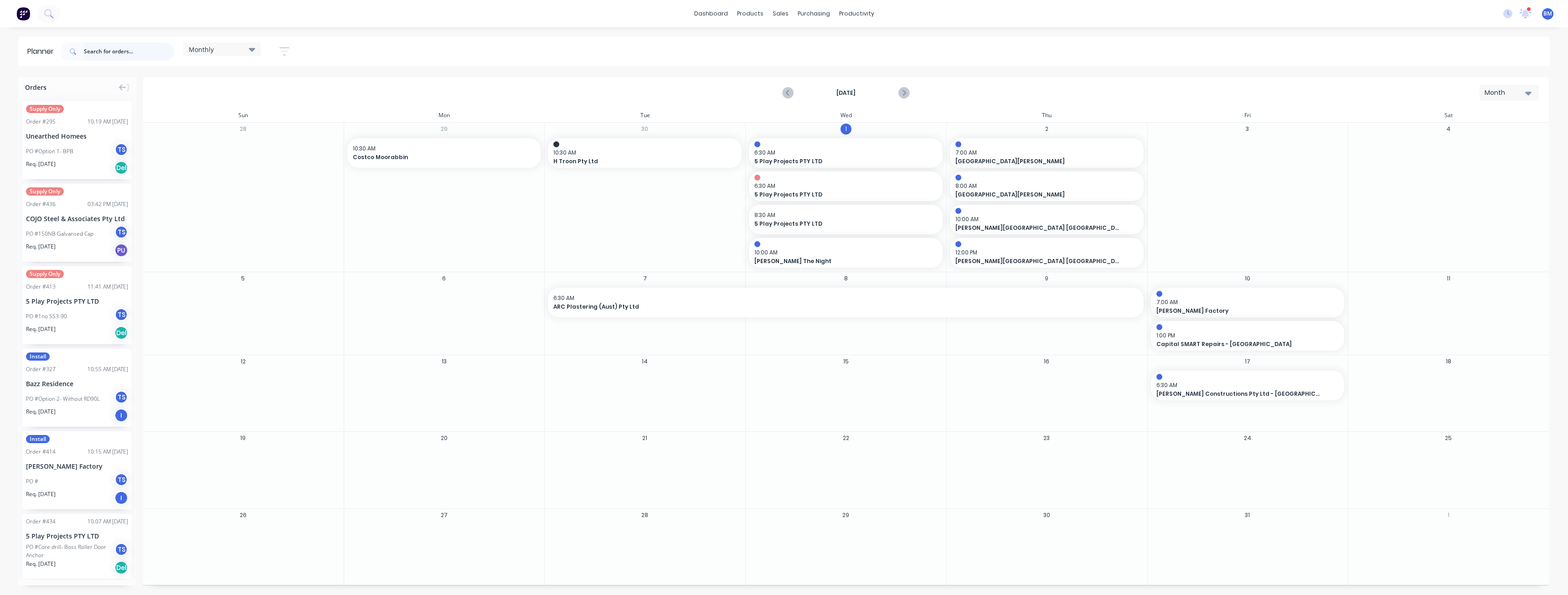
click at [100, 52] on input "text" at bounding box center [129, 52] width 90 height 18
type input "h troon"
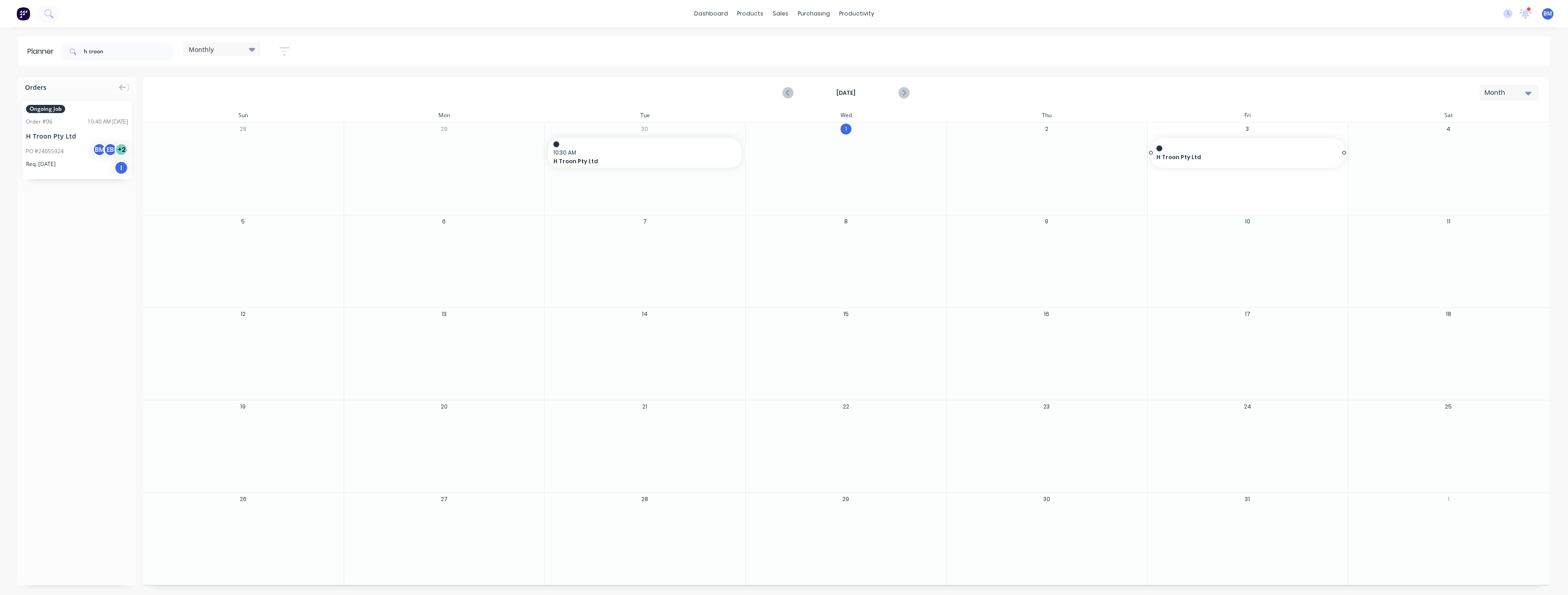
drag, startPoint x: 46, startPoint y: 137, endPoint x: 1222, endPoint y: 149, distance: 1176.1
drag, startPoint x: 124, startPoint y: 49, endPoint x: 33, endPoint y: 53, distance: 91.1
click at [33, 53] on header "Planner h troon Monthly Save new view None edit Monthly (Default) edit Show/Hid…" at bounding box center [784, 51] width 1531 height 30
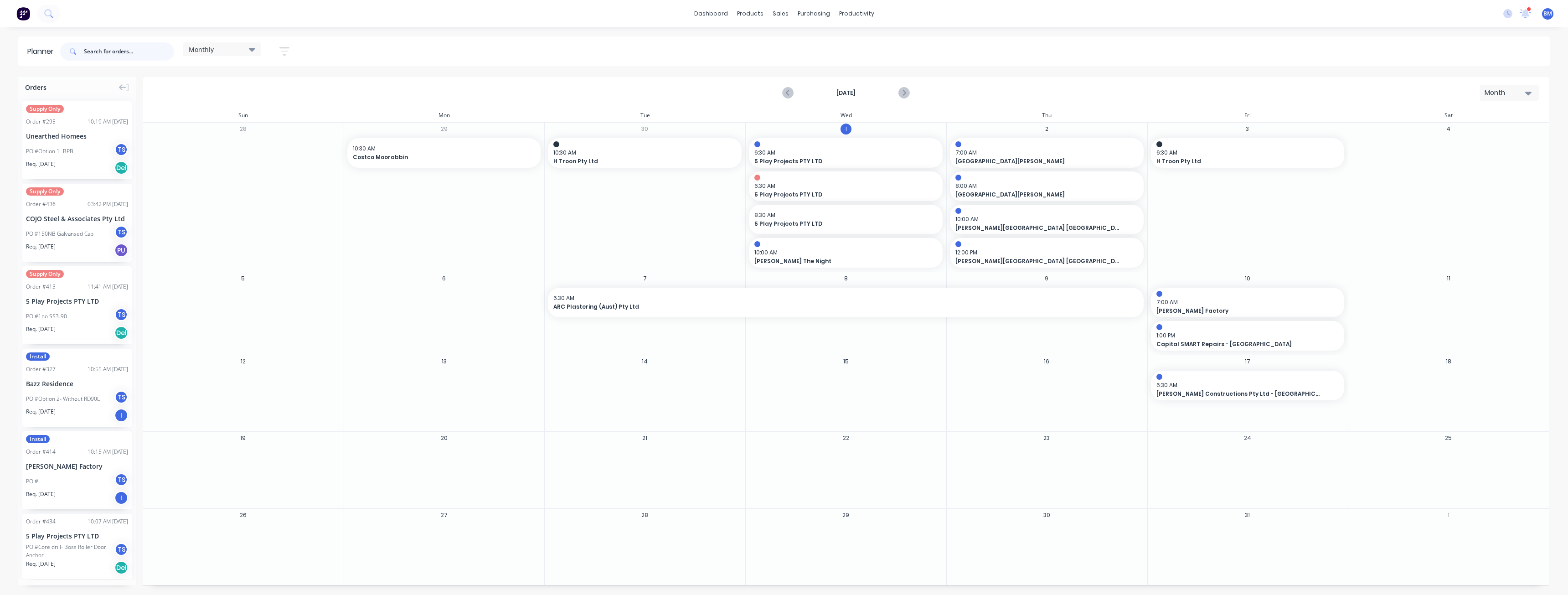
click at [105, 54] on input "text" at bounding box center [129, 52] width 90 height 18
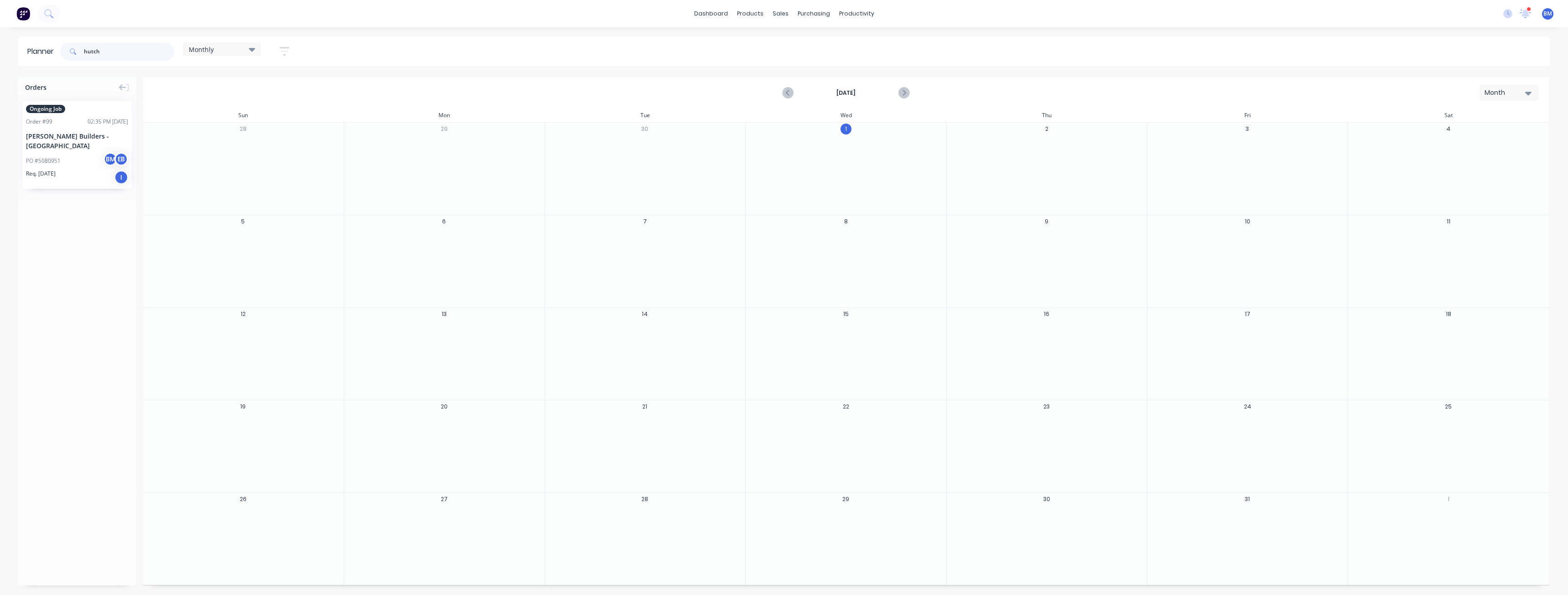
type input "hutch"
drag, startPoint x: 77, startPoint y: 140, endPoint x: 1219, endPoint y: 164, distance: 1142.3
click at [1228, 147] on div "Set start/finish time" at bounding box center [1264, 149] width 97 height 19
click at [1262, 292] on button "Save" at bounding box center [1262, 295] width 77 height 16
click at [99, 242] on div "Orders Ongoing Job Order # 99 02:35 PM 20/08/25 Hutchinson Builders - VIC PO #5…" at bounding box center [77, 331] width 119 height 509
